Goal: Transaction & Acquisition: Purchase product/service

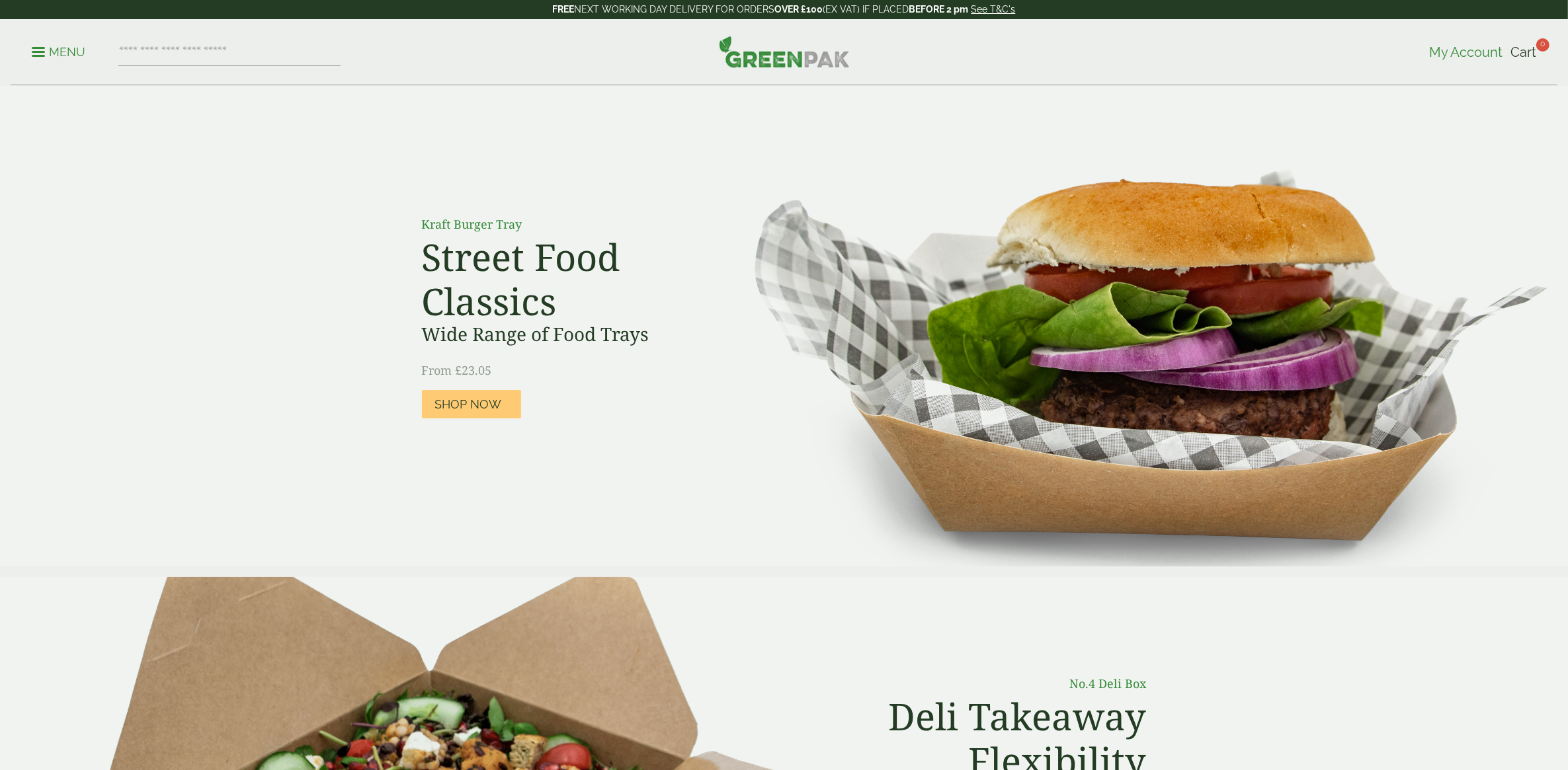
click at [1476, 50] on span "My Account" at bounding box center [1466, 52] width 74 height 16
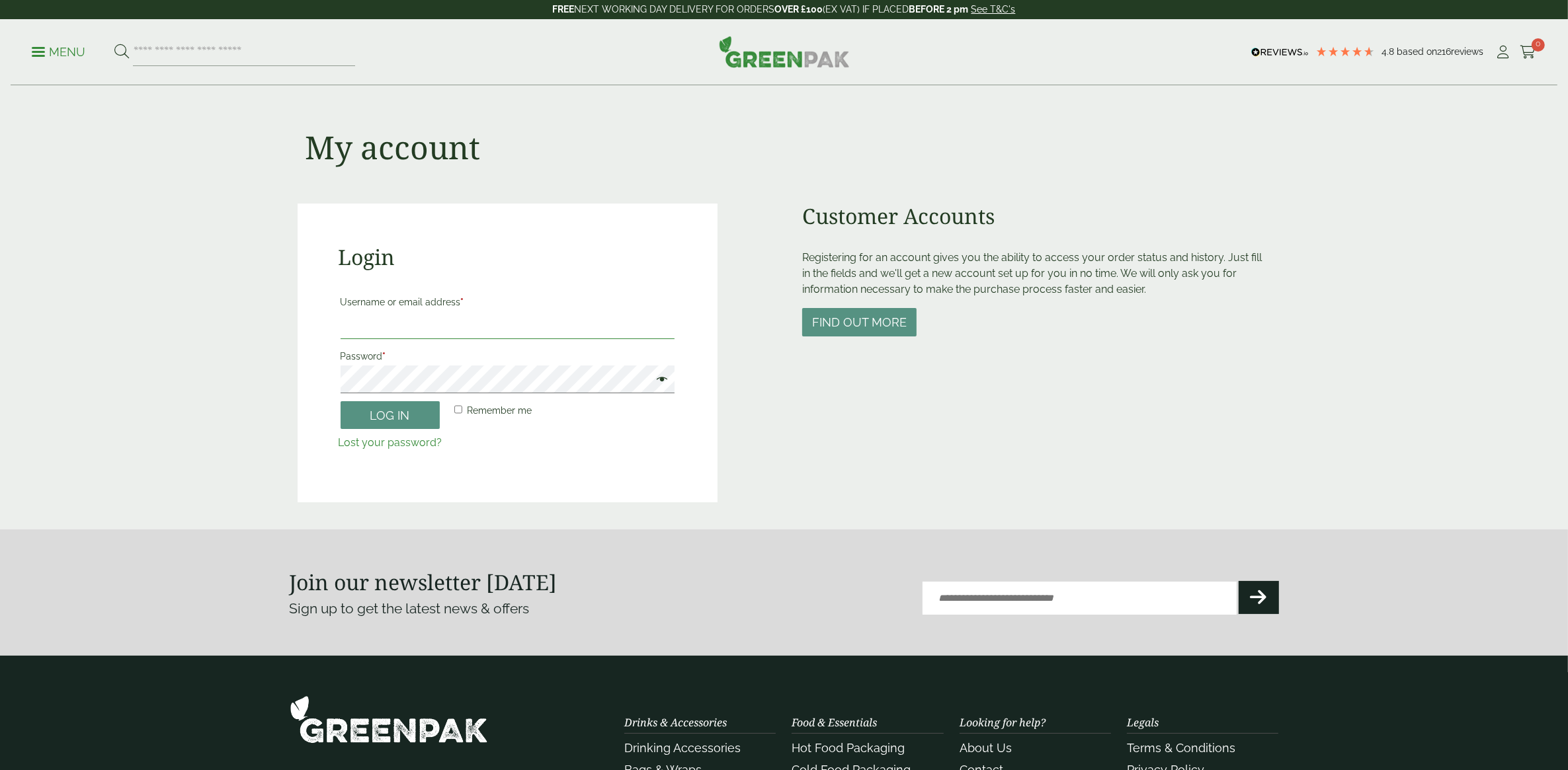
type input "**********"
click at [414, 407] on button "Log in" at bounding box center [390, 416] width 99 height 28
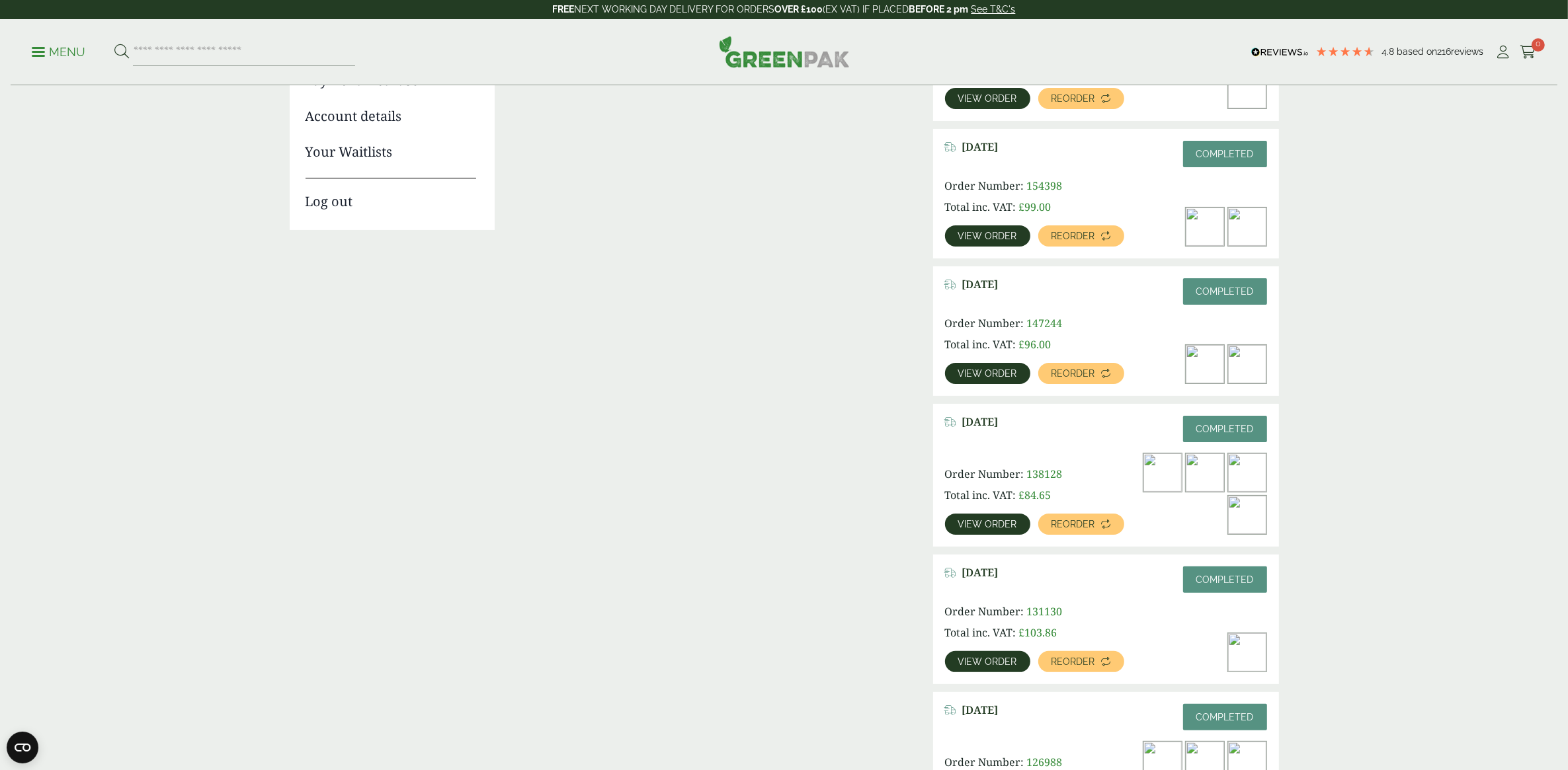
scroll to position [248, 0]
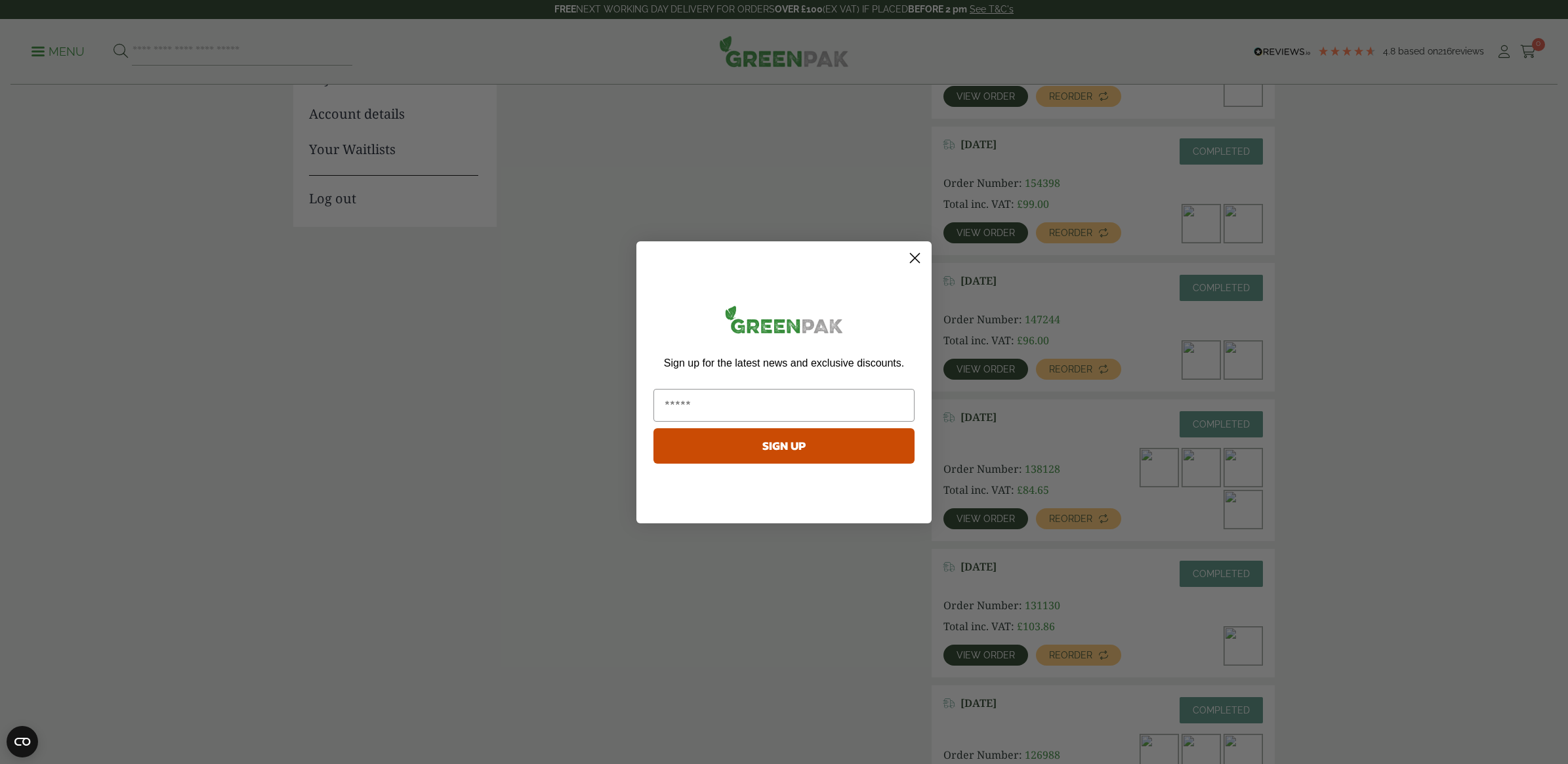
click at [910, 261] on circle "Close dialog" at bounding box center [914, 257] width 22 height 22
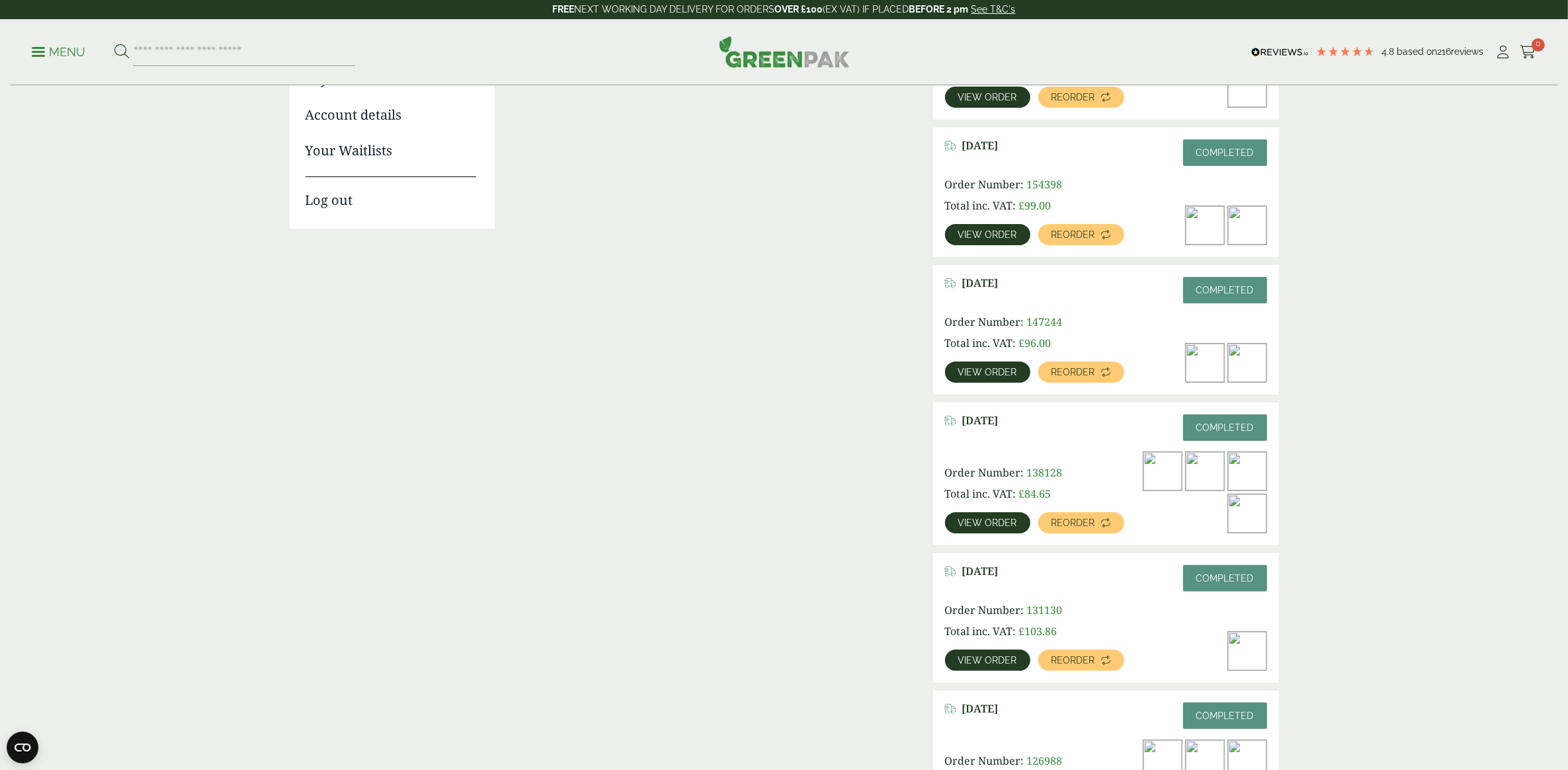
click at [1197, 367] on img at bounding box center [1205, 363] width 38 height 38
click at [988, 371] on span "View order" at bounding box center [987, 372] width 59 height 9
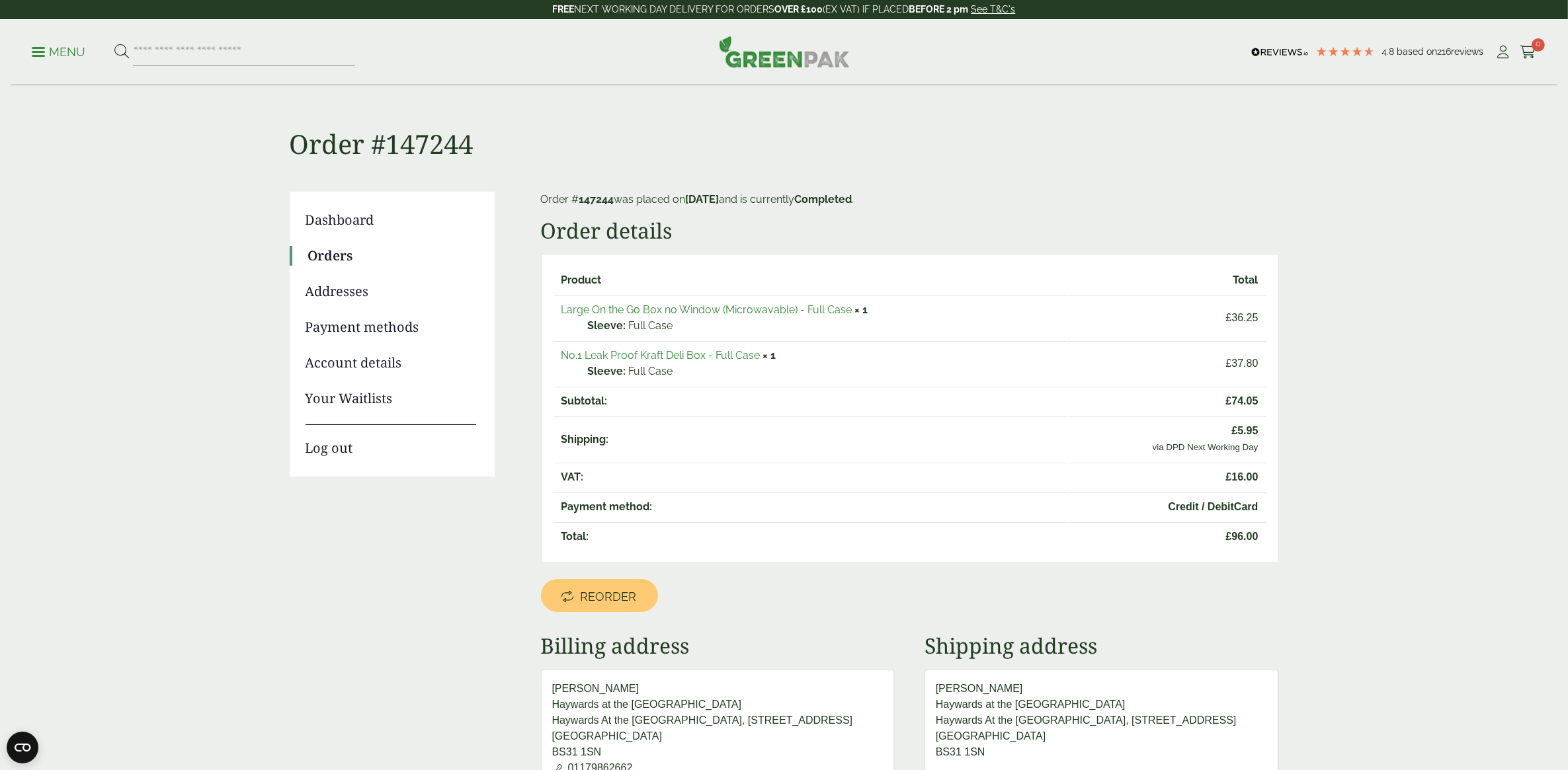
click at [799, 306] on link "Large On the Go Box no Window (Microwavable) - Full Case" at bounding box center [706, 310] width 291 height 13
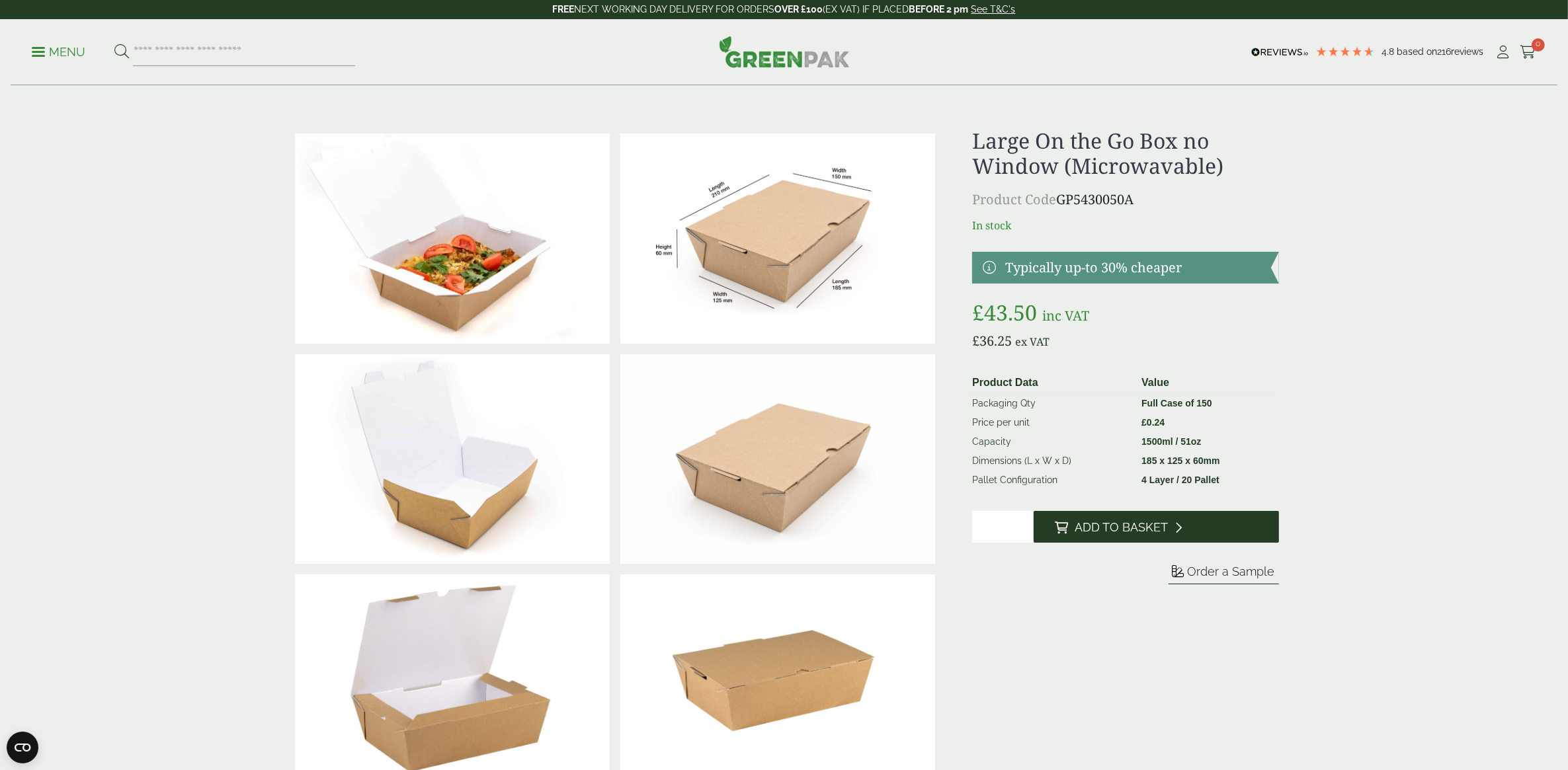
click at [1053, 526] on button "Add to Basket" at bounding box center [1156, 526] width 245 height 32
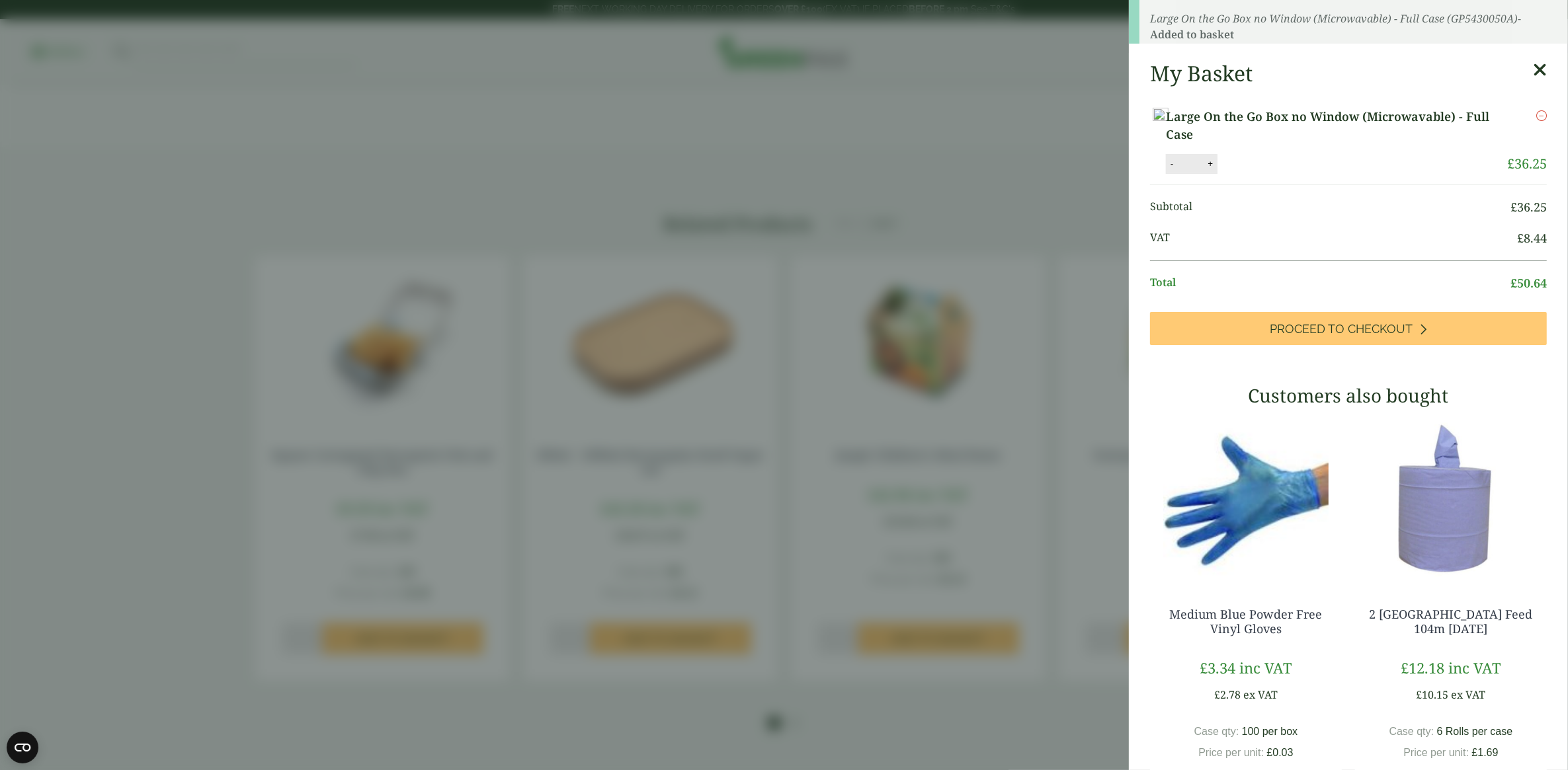
scroll to position [992, 0]
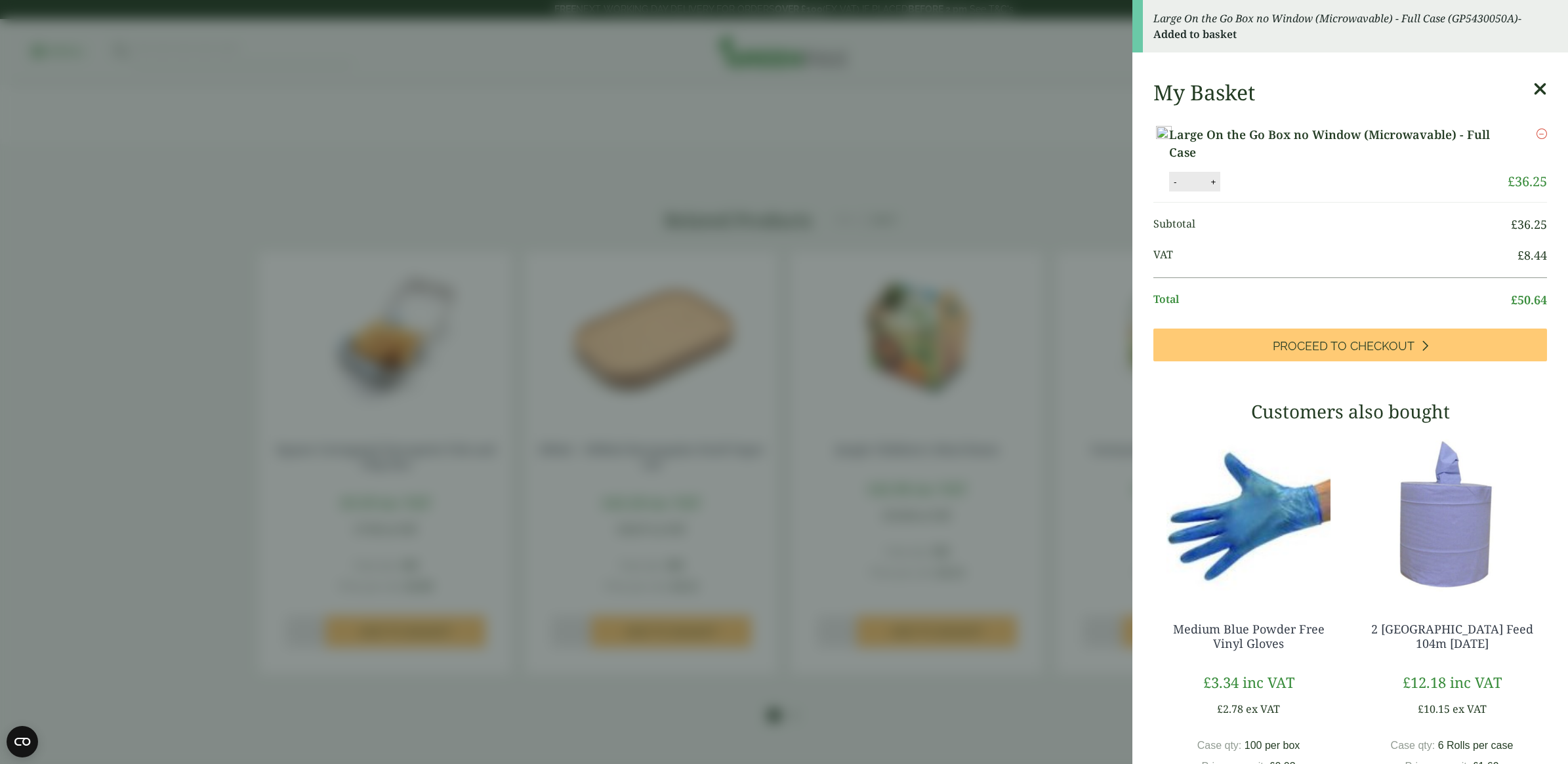
click at [1533, 87] on icon at bounding box center [1540, 89] width 14 height 18
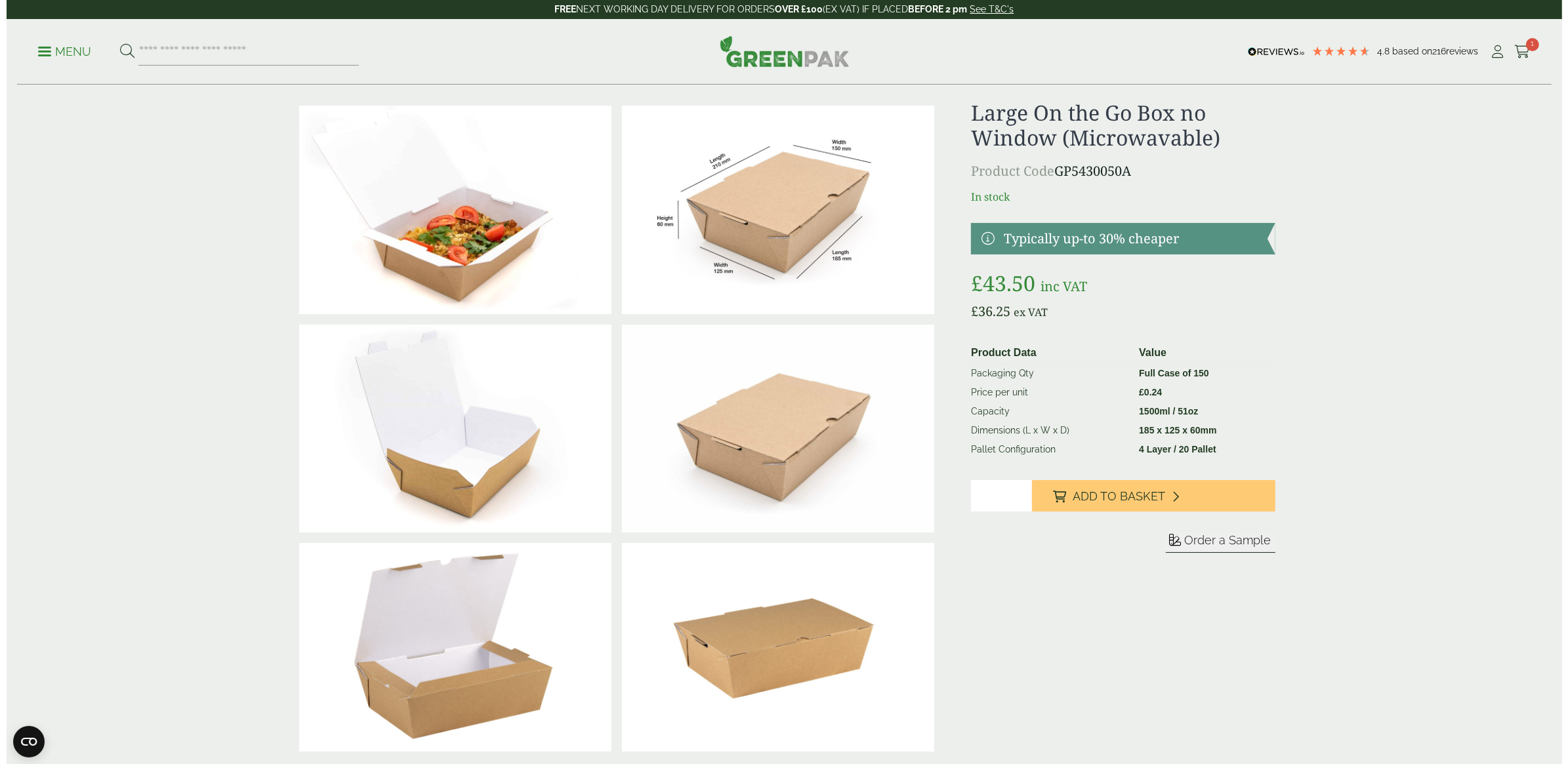
scroll to position [0, 0]
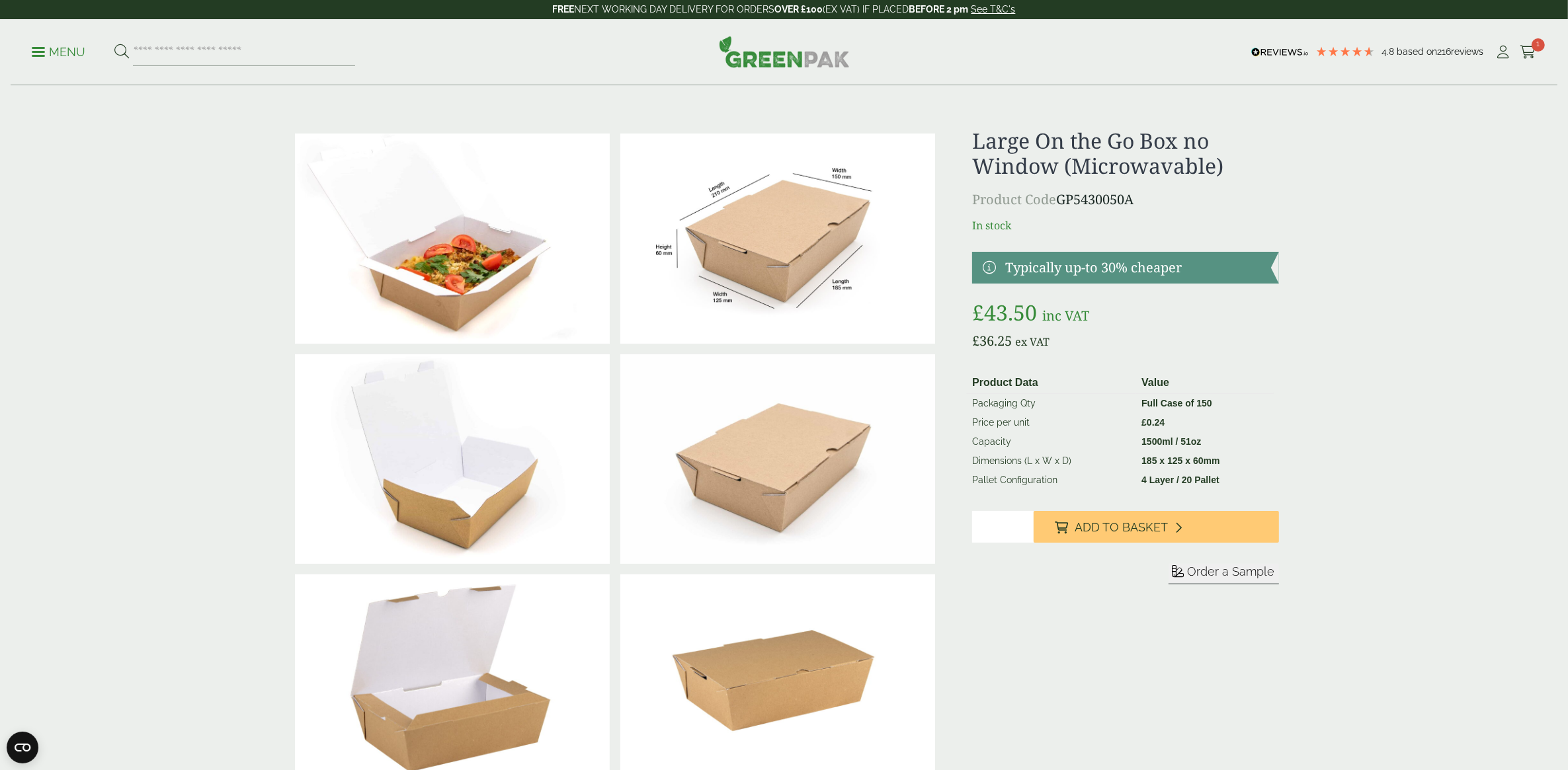
click at [56, 54] on p "Menu" at bounding box center [59, 52] width 54 height 16
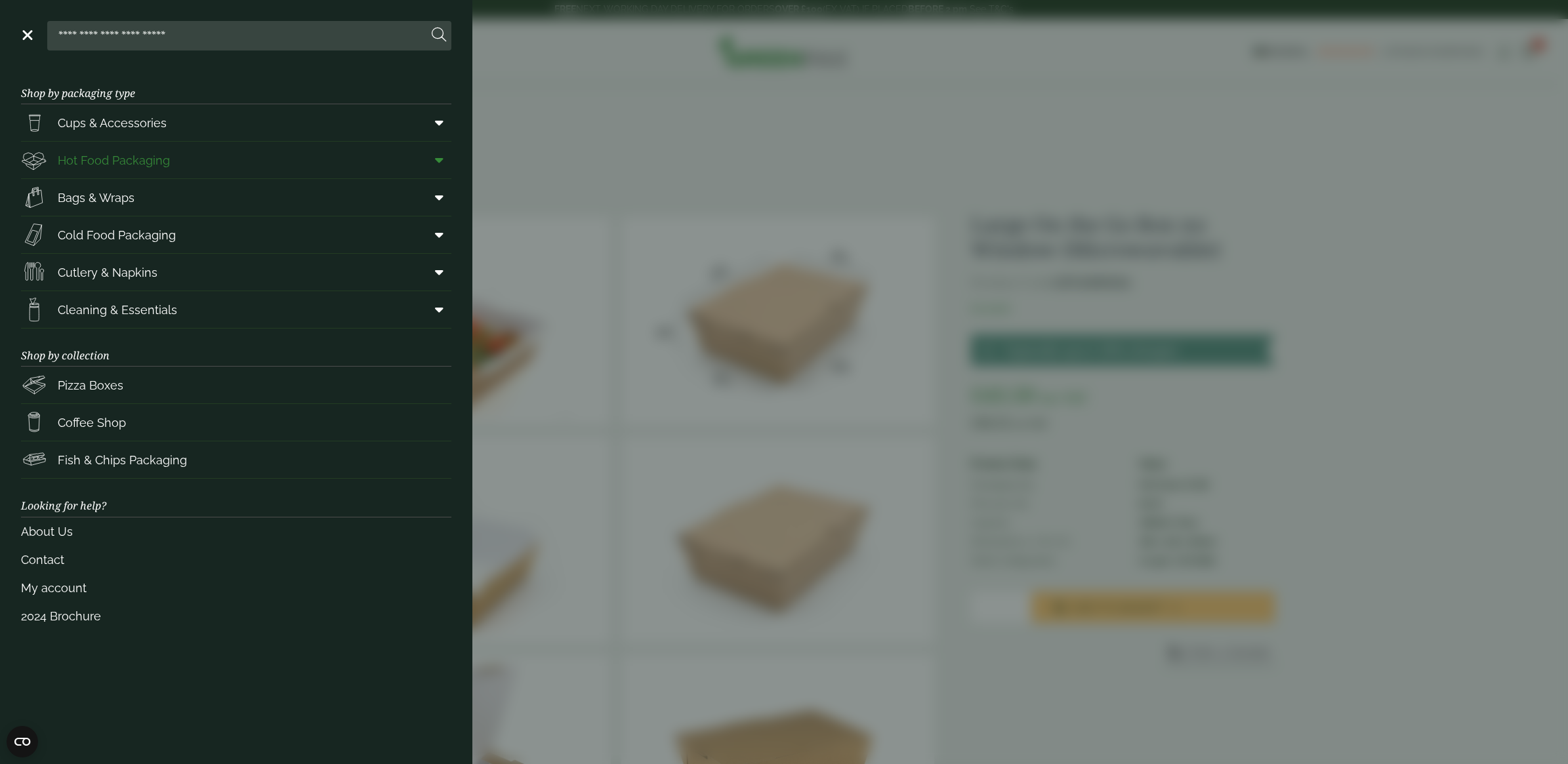
click at [130, 165] on span "Hot Food Packaging" at bounding box center [114, 160] width 112 height 18
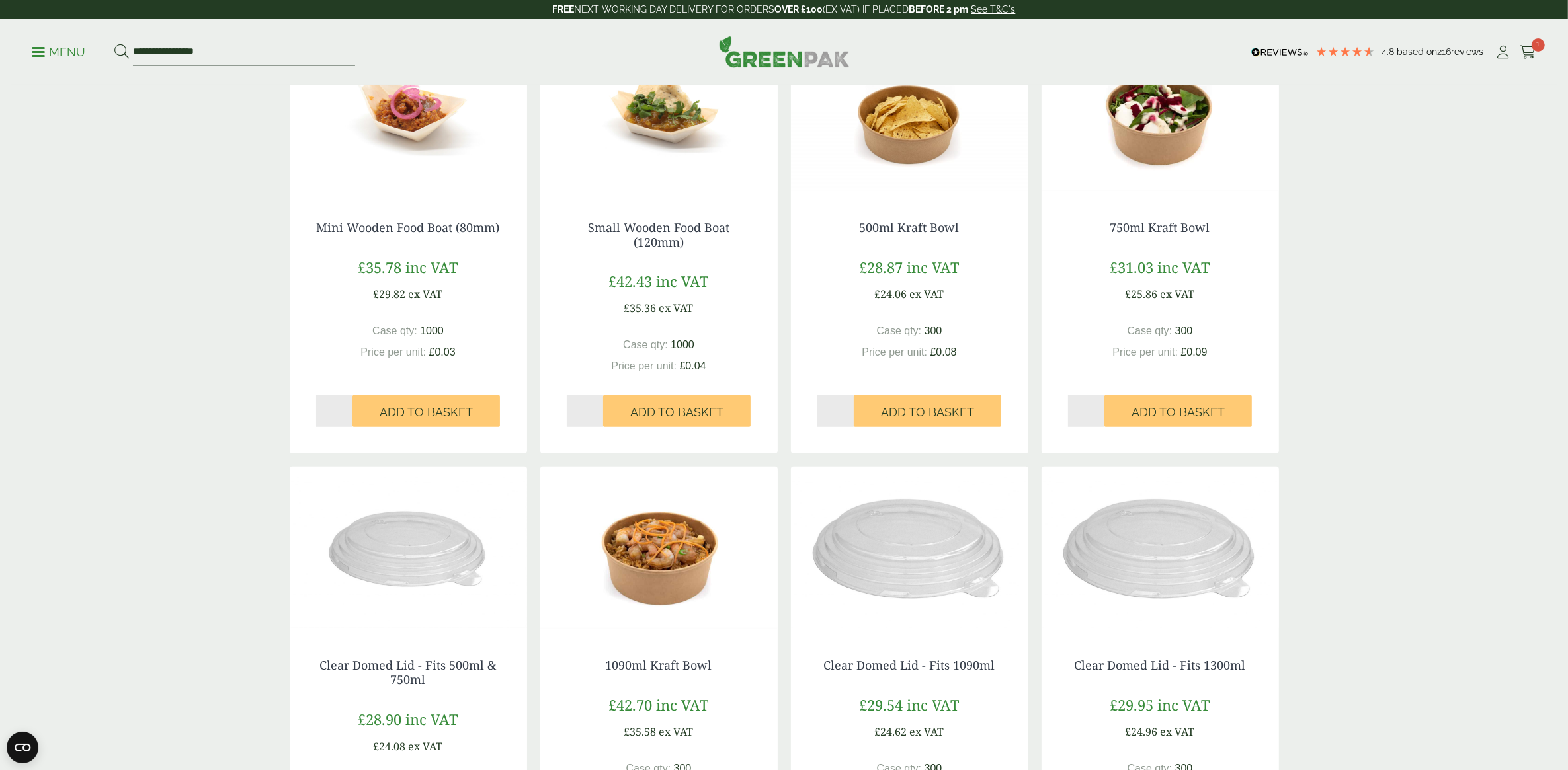
scroll to position [992, 0]
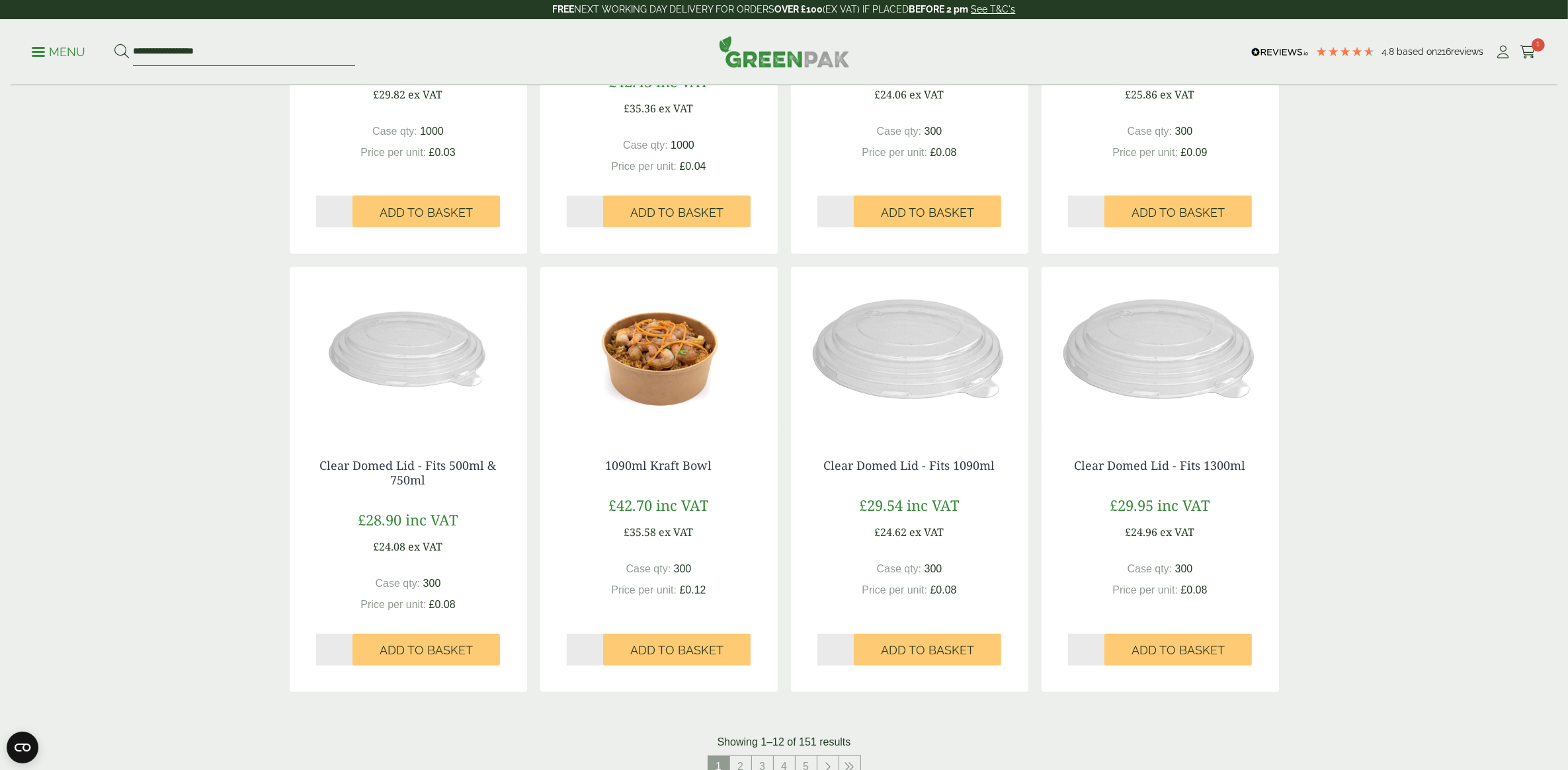
click at [199, 54] on input "**********" at bounding box center [244, 52] width 222 height 28
drag, startPoint x: 226, startPoint y: 54, endPoint x: 91, endPoint y: 73, distance: 136.3
click at [91, 73] on div "**********" at bounding box center [784, 52] width 1547 height 66
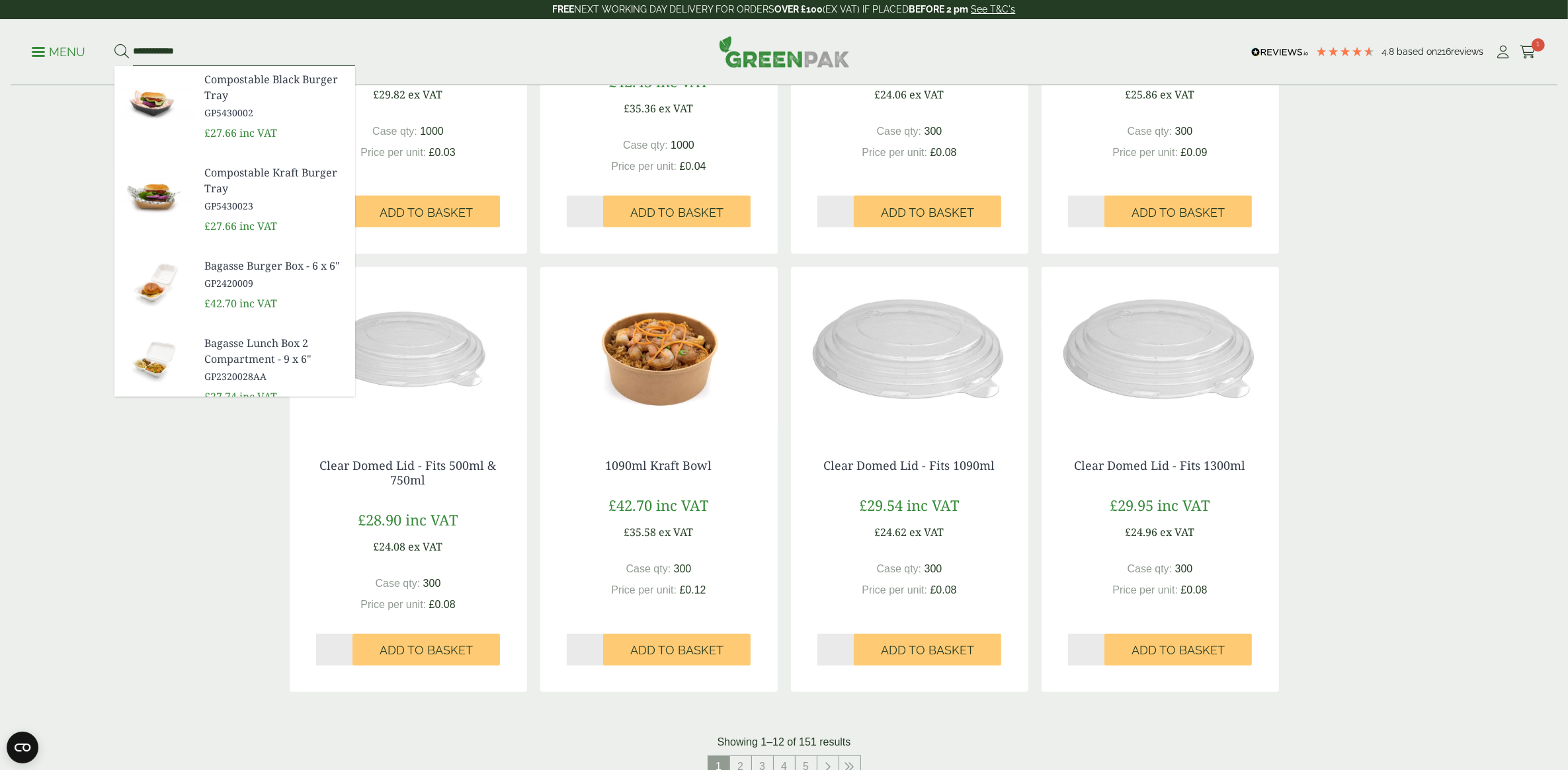
type input "**********"
click at [114, 44] on button at bounding box center [121, 52] width 15 height 17
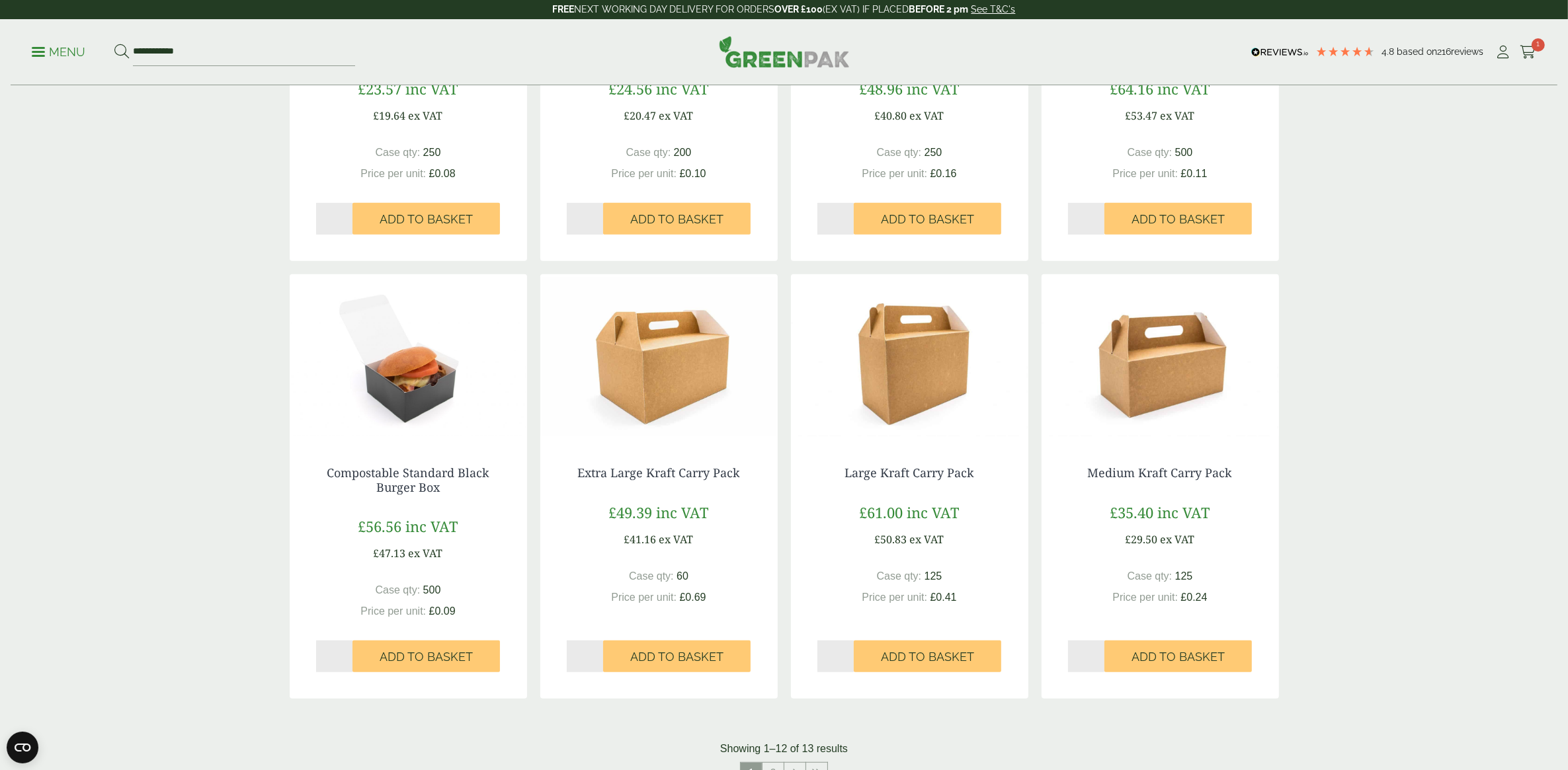
scroll to position [579, 0]
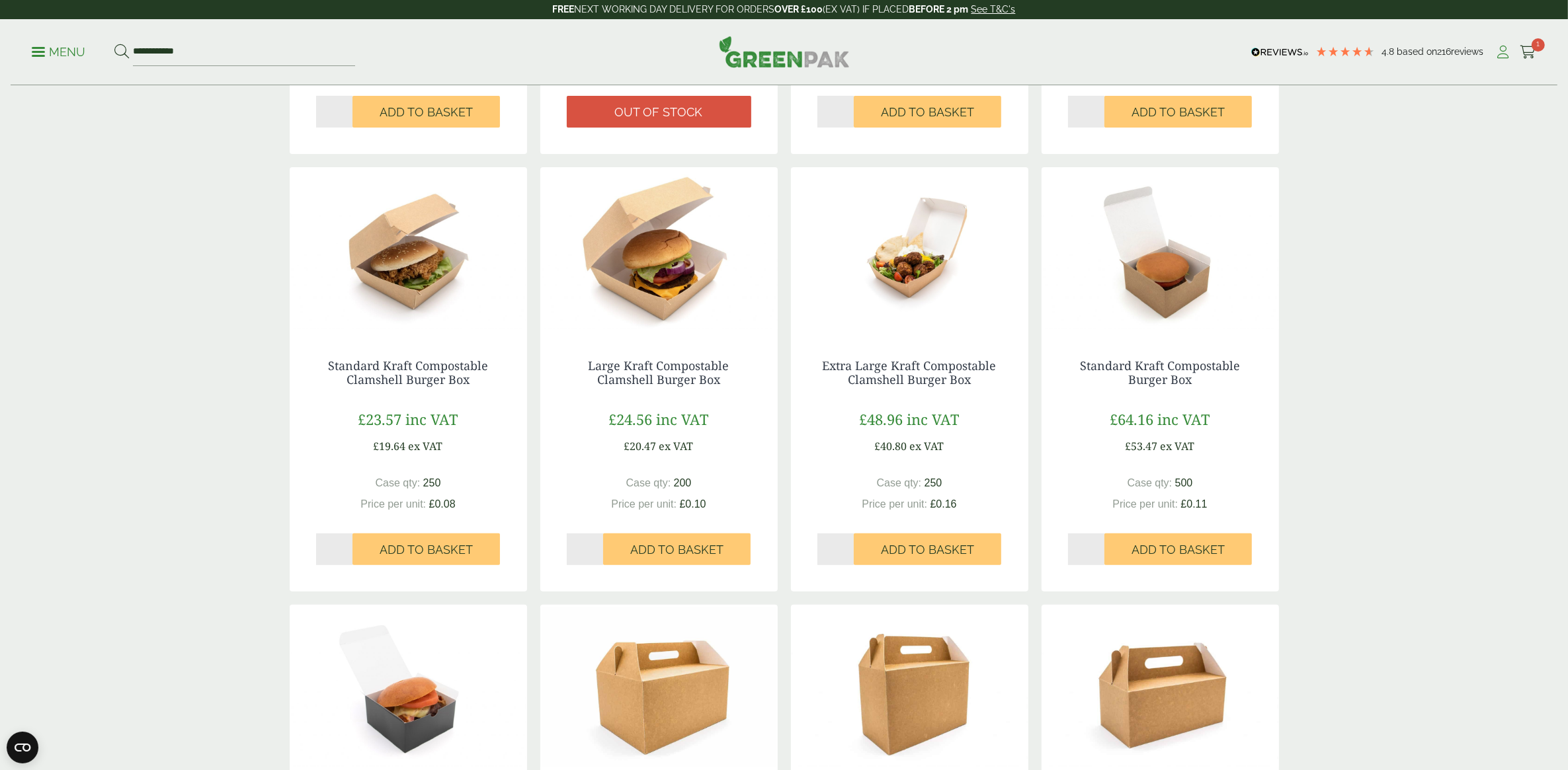
click at [1510, 45] on icon at bounding box center [1503, 52] width 16 height 13
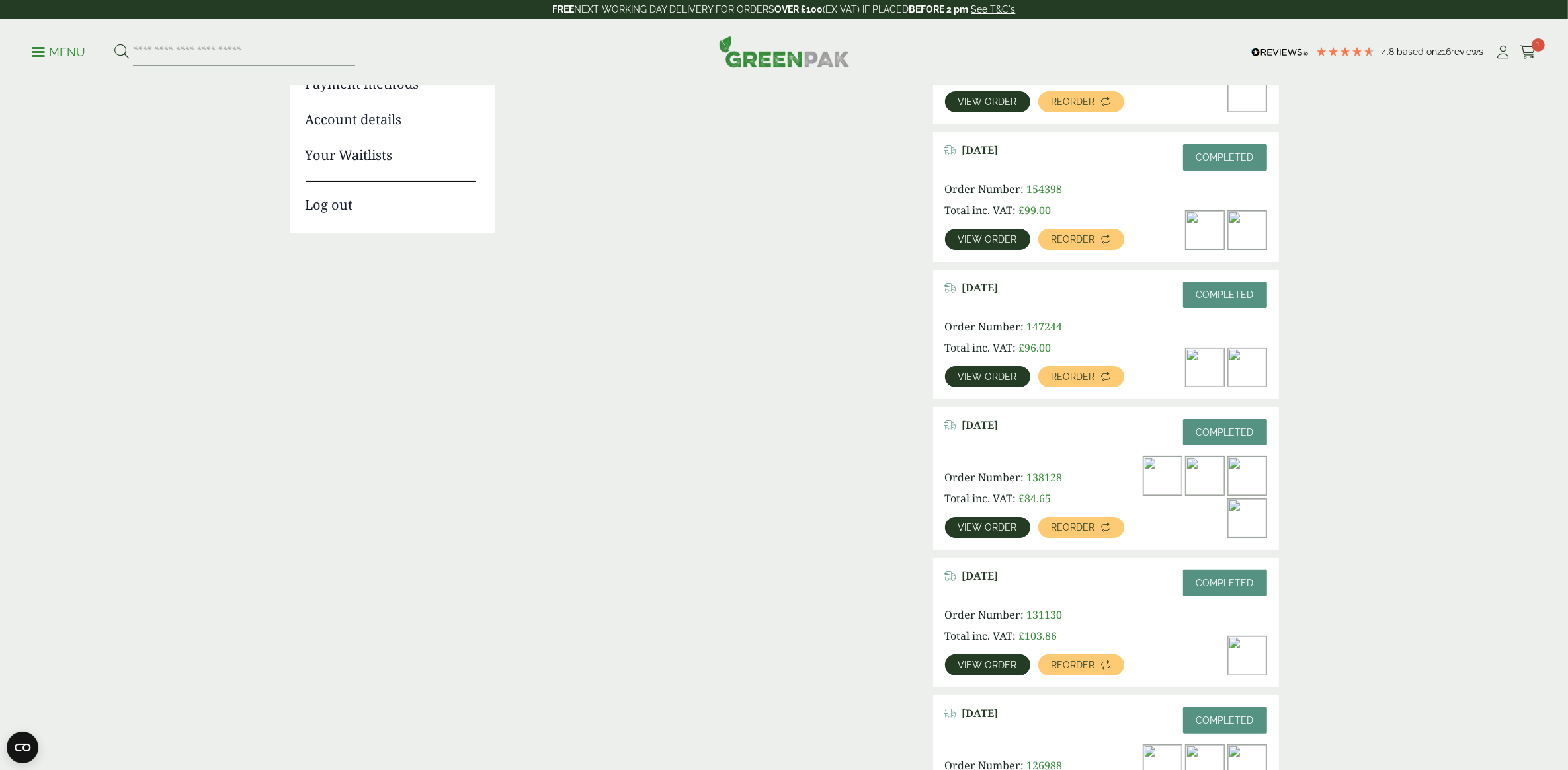
scroll to position [243, 0]
click at [995, 370] on link "View order" at bounding box center [988, 378] width 85 height 21
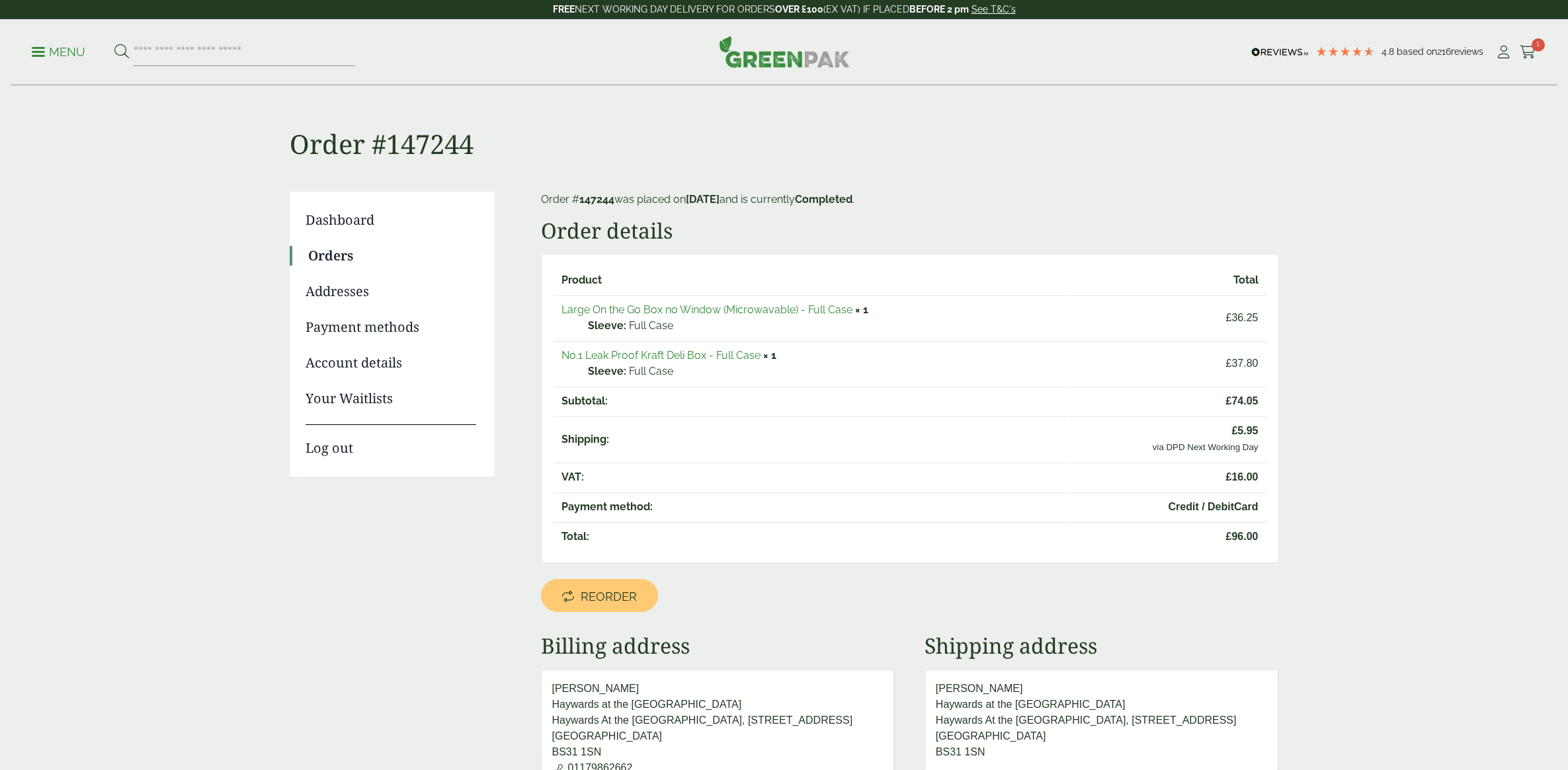
click at [721, 349] on link "No.1 Leak Proof Kraft Deli Box - Full Case" at bounding box center [660, 356] width 199 height 13
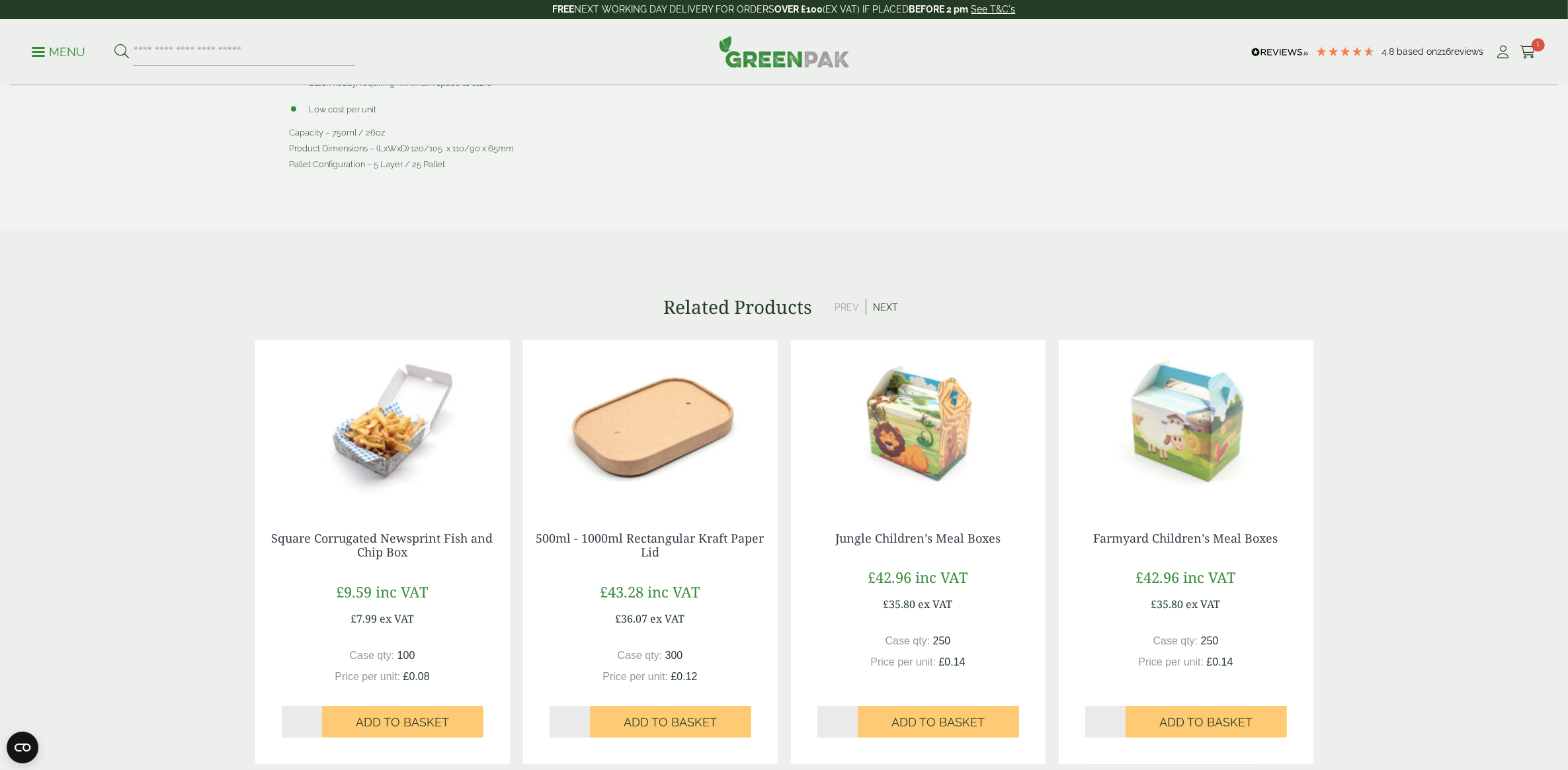
scroll to position [909, 0]
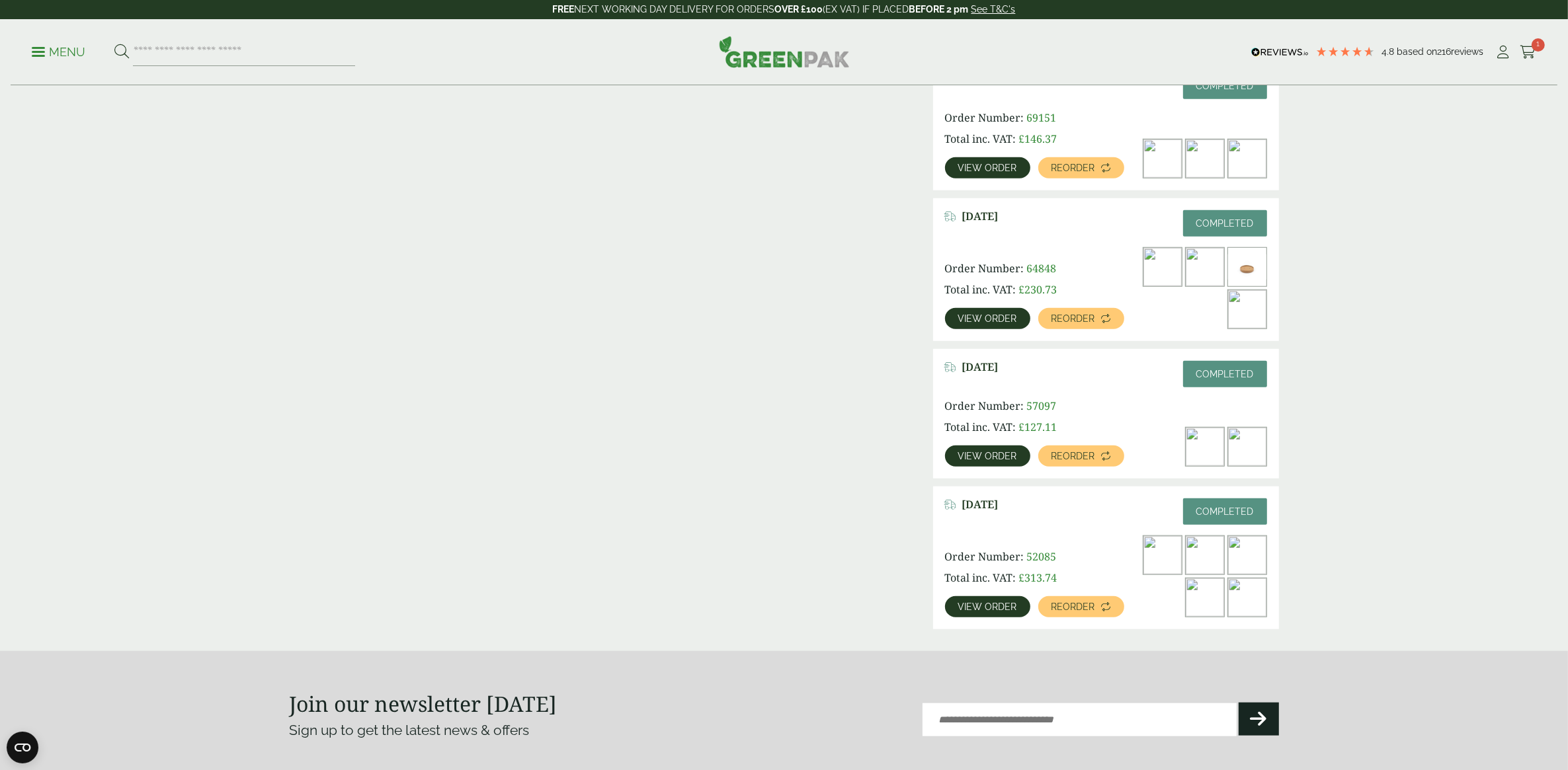
click at [967, 599] on link "View order" at bounding box center [988, 607] width 85 height 21
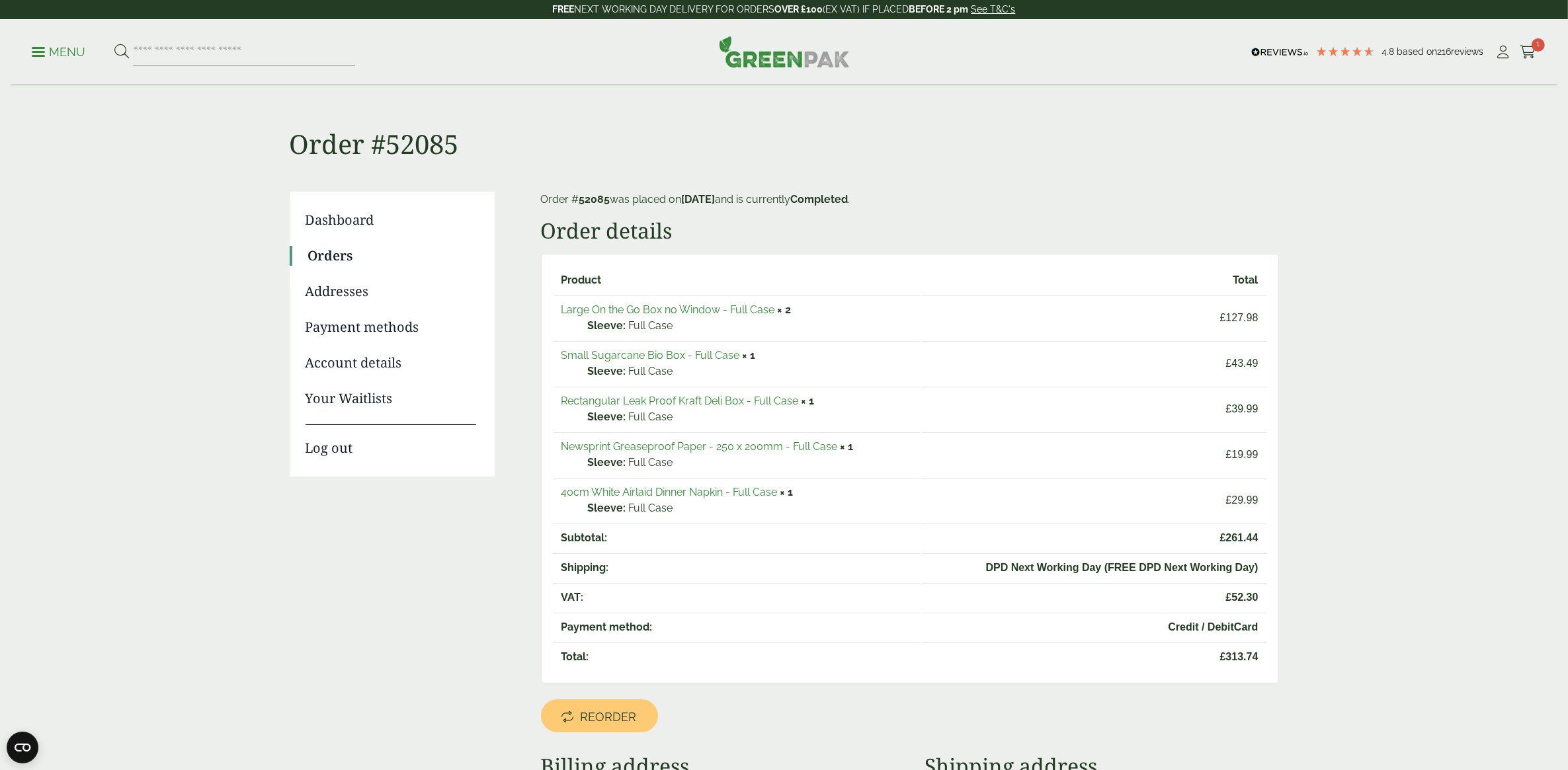
click at [682, 401] on link "Rectangular Leak Proof Kraft Deli Box - Full Case" at bounding box center [679, 401] width 237 height 13
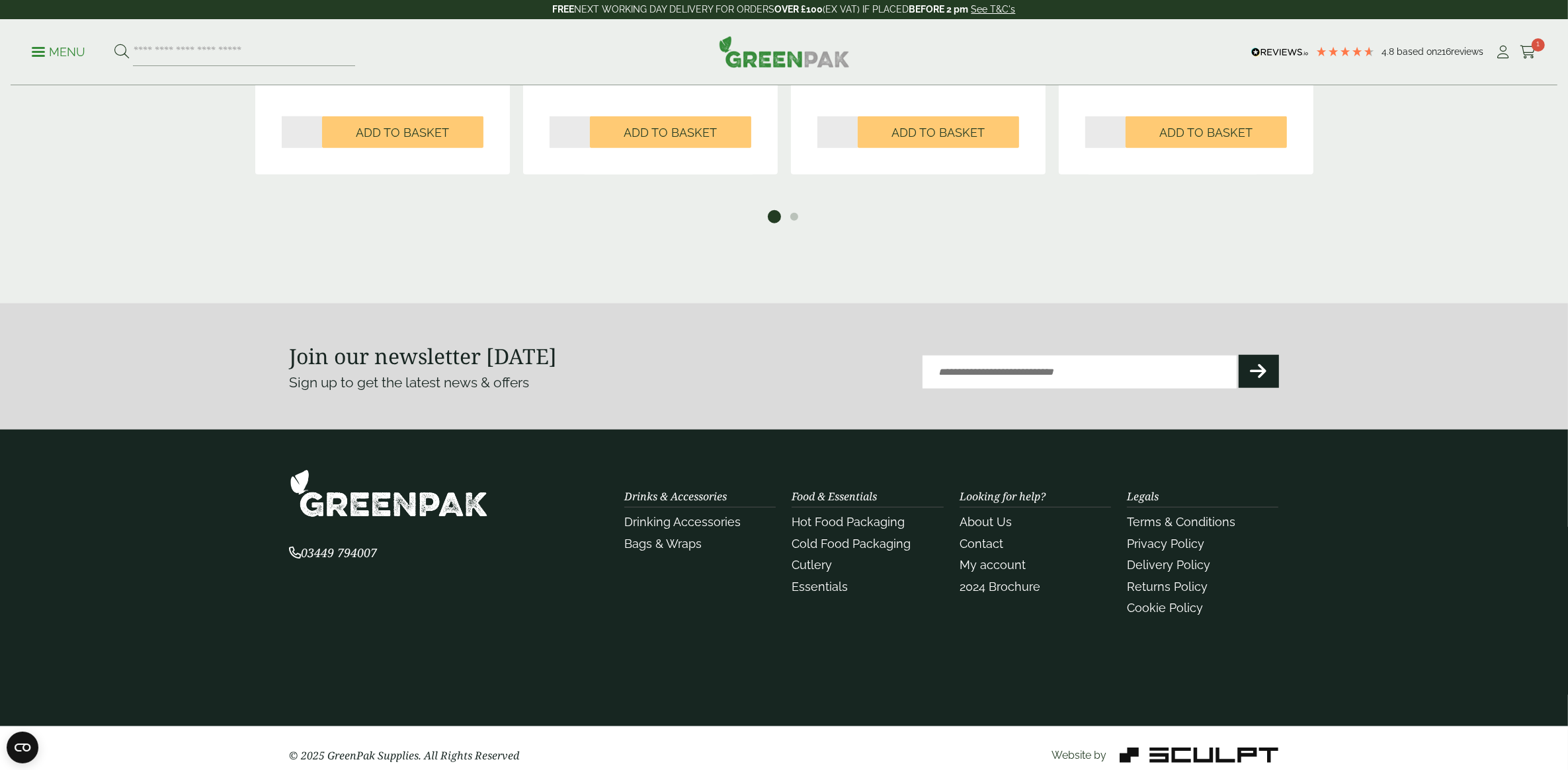
scroll to position [1502, 0]
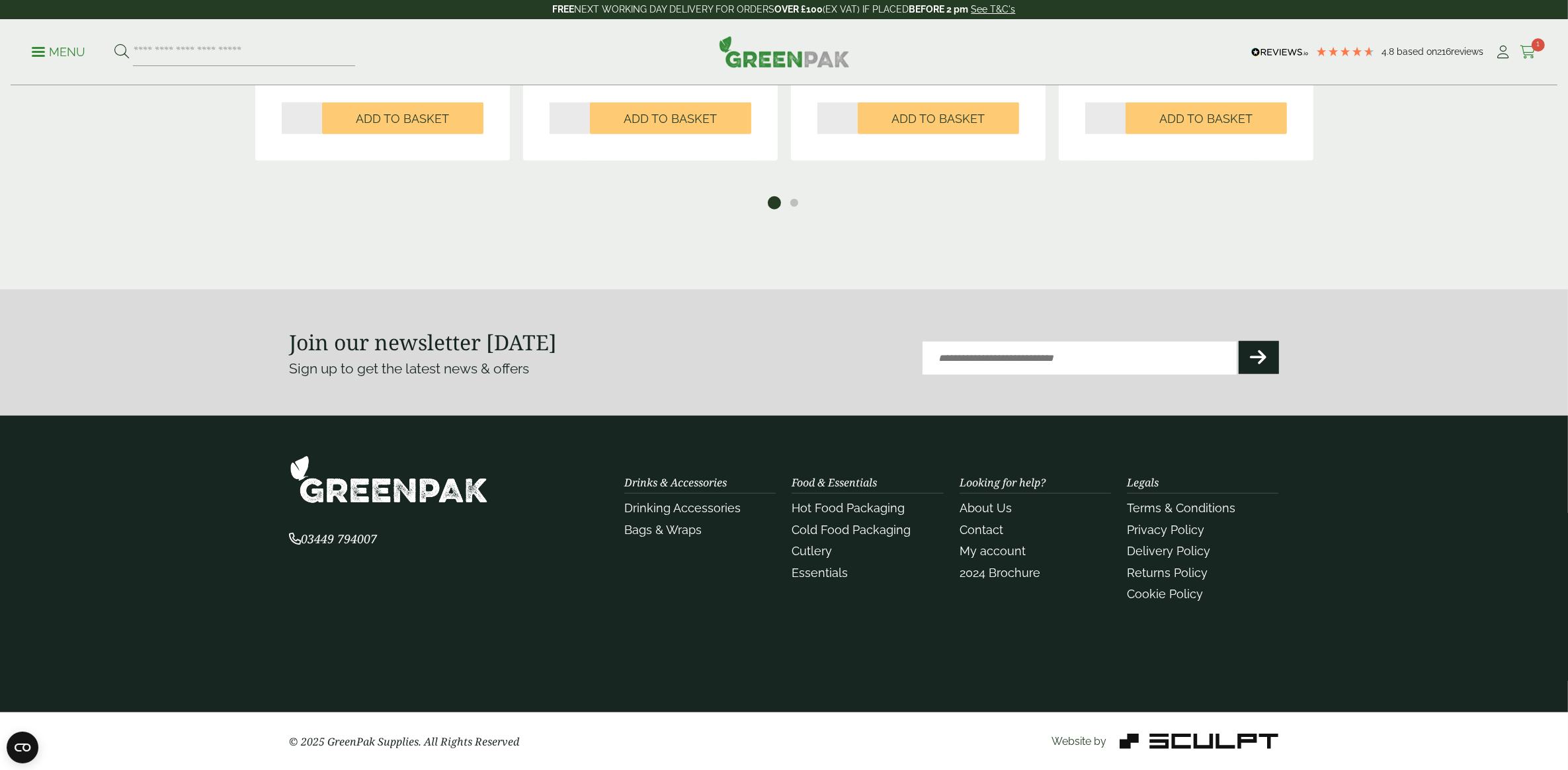
click at [1536, 42] on span "1" at bounding box center [1538, 45] width 13 height 13
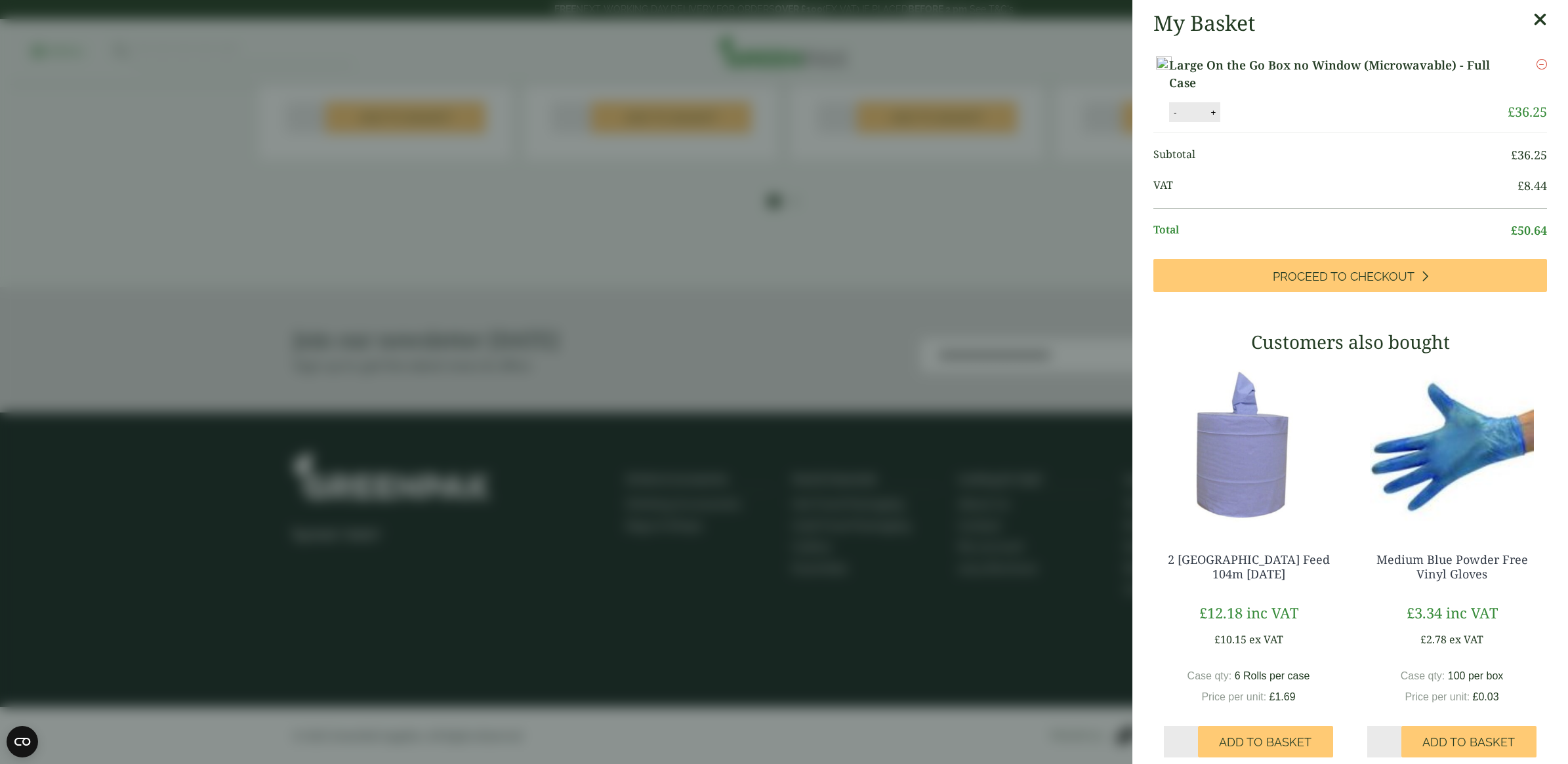
click at [1533, 17] on icon at bounding box center [1540, 20] width 14 height 18
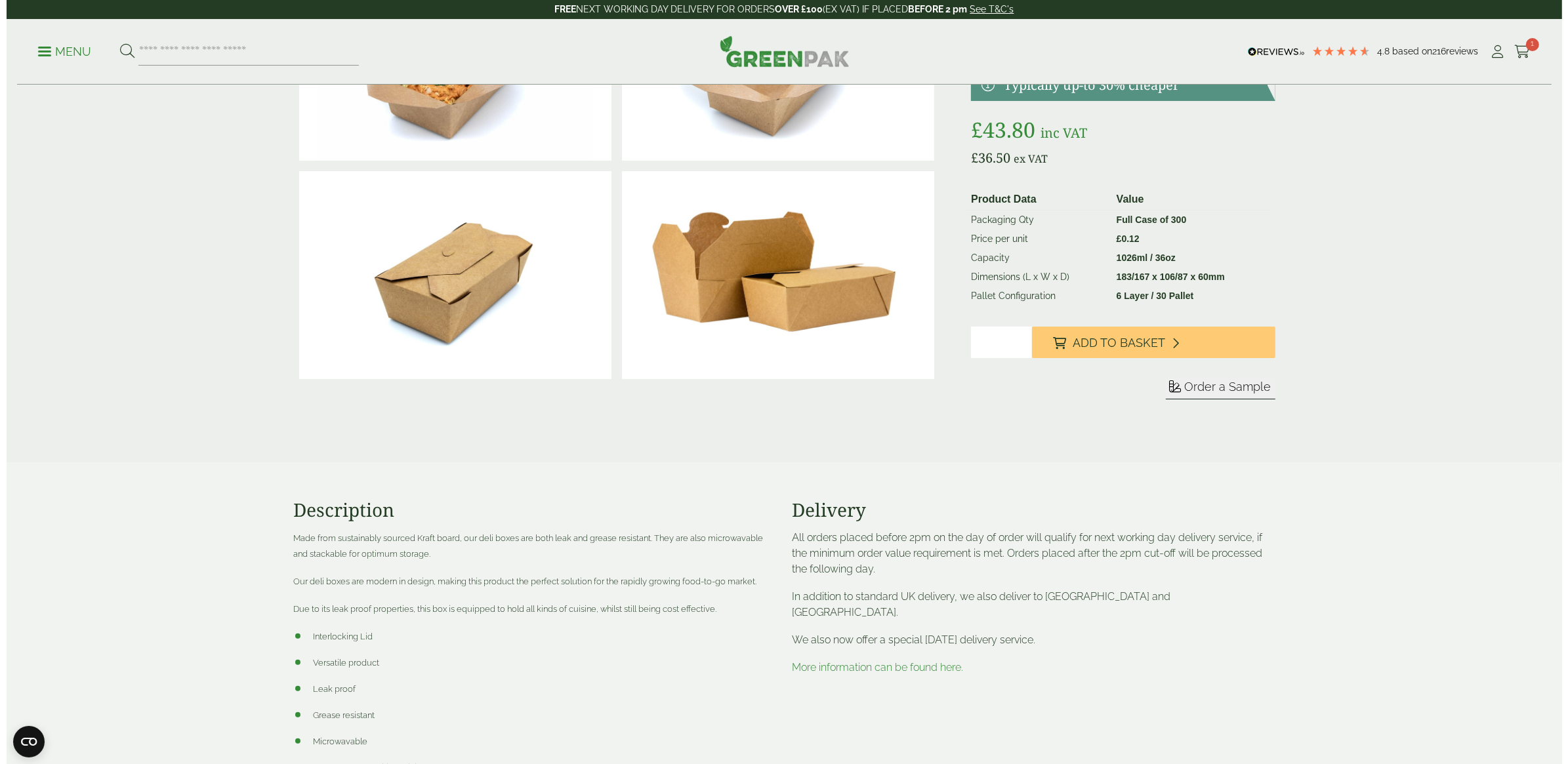
scroll to position [179, 0]
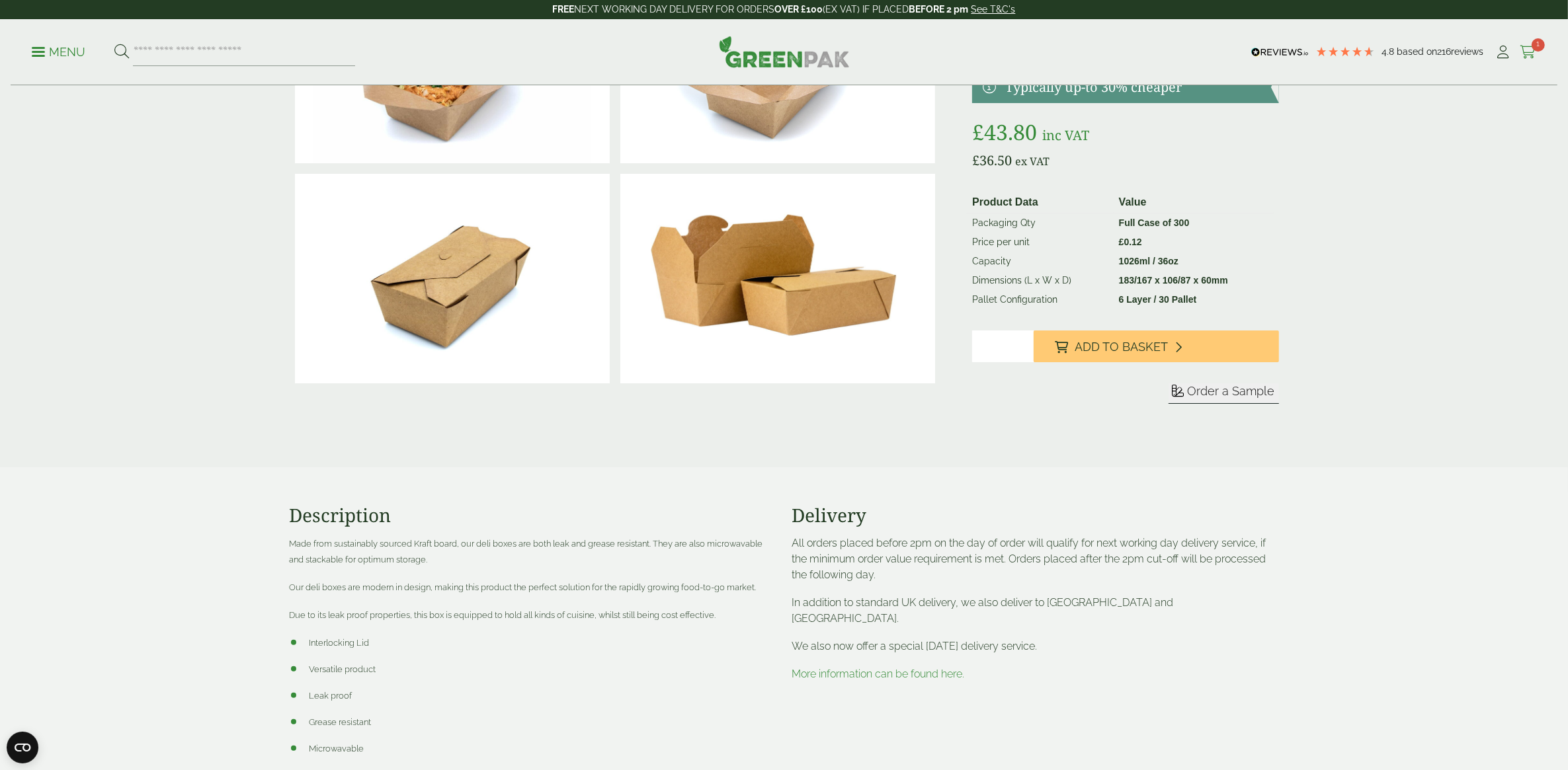
click at [1532, 50] on icon at bounding box center [1528, 52] width 16 height 13
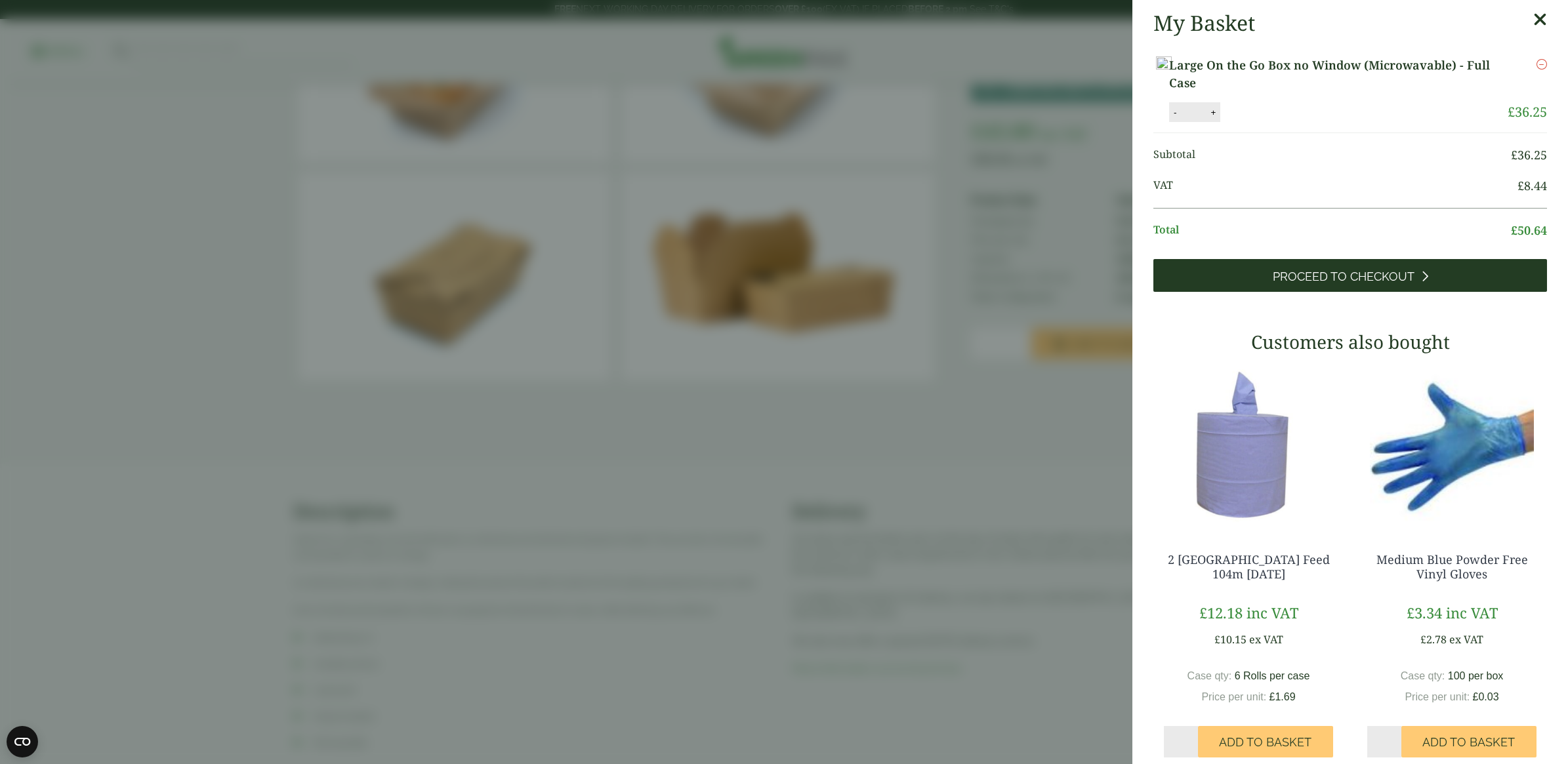
click at [1333, 277] on link "Proceed to Checkout" at bounding box center [1350, 276] width 394 height 33
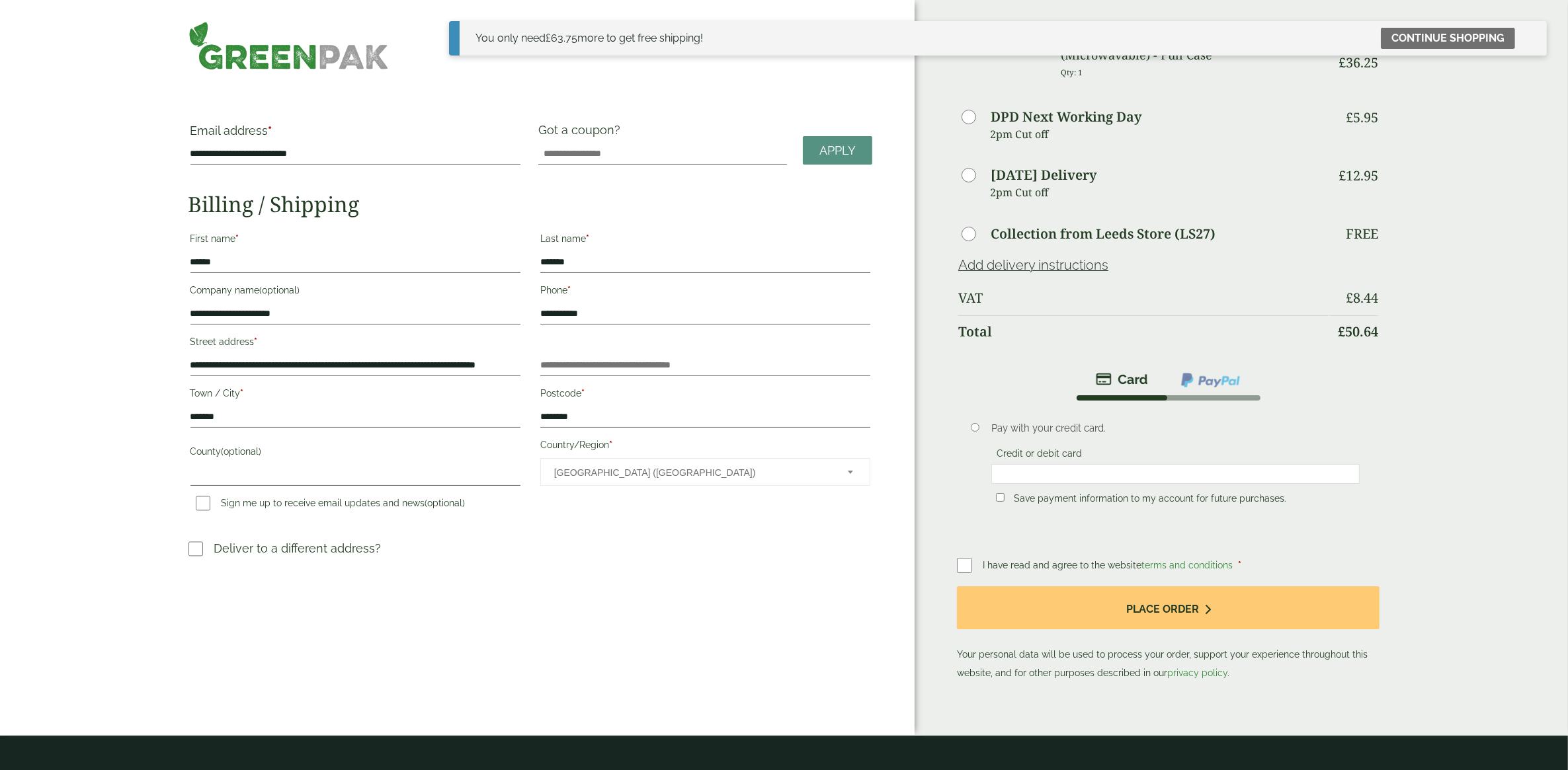
click at [1211, 464] on div at bounding box center [1175, 474] width 368 height 20
click at [1175, 464] on div at bounding box center [1175, 474] width 368 height 20
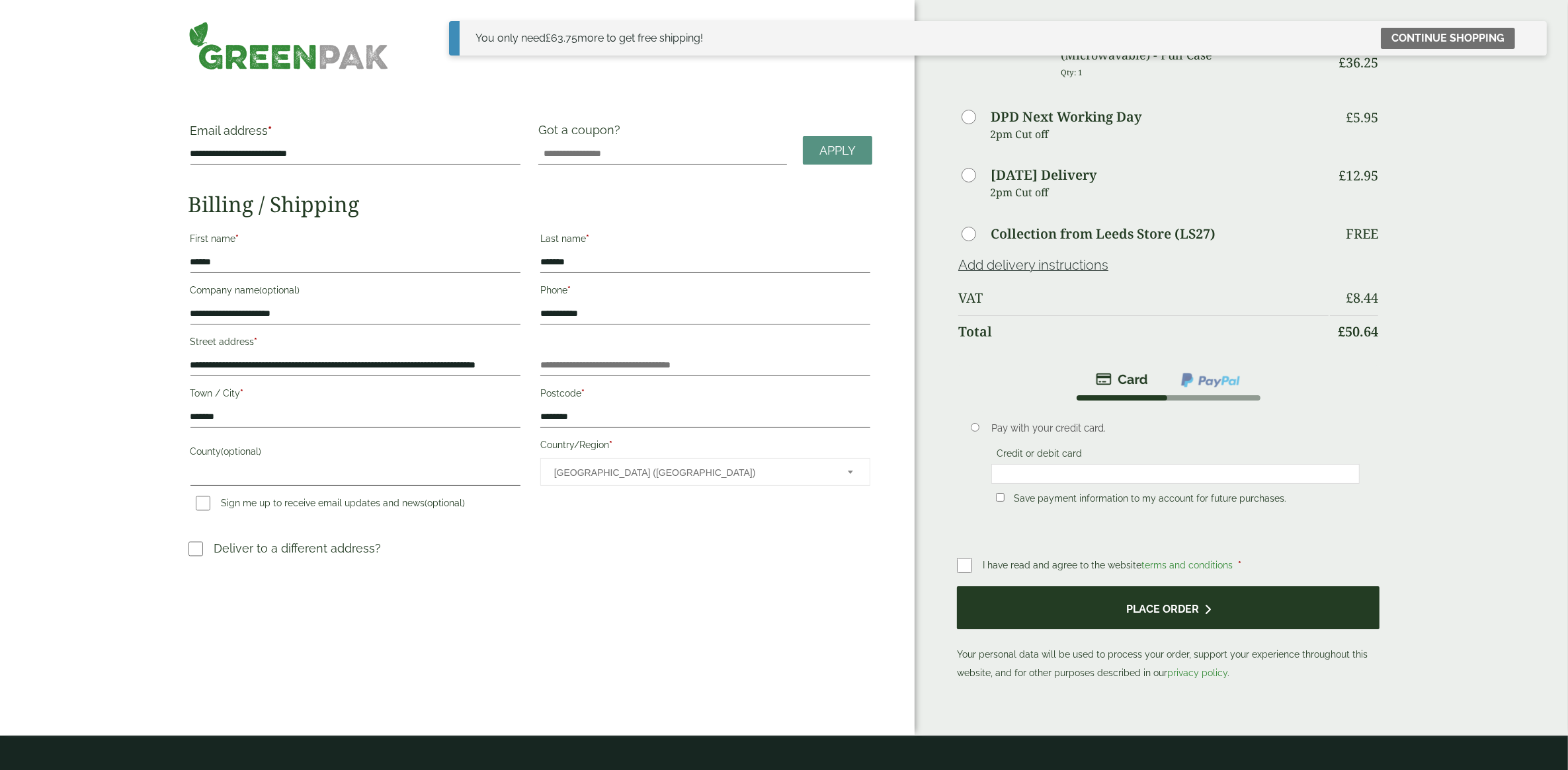
click at [1277, 611] on button "Place order" at bounding box center [1168, 608] width 422 height 43
